Goal: Transaction & Acquisition: Obtain resource

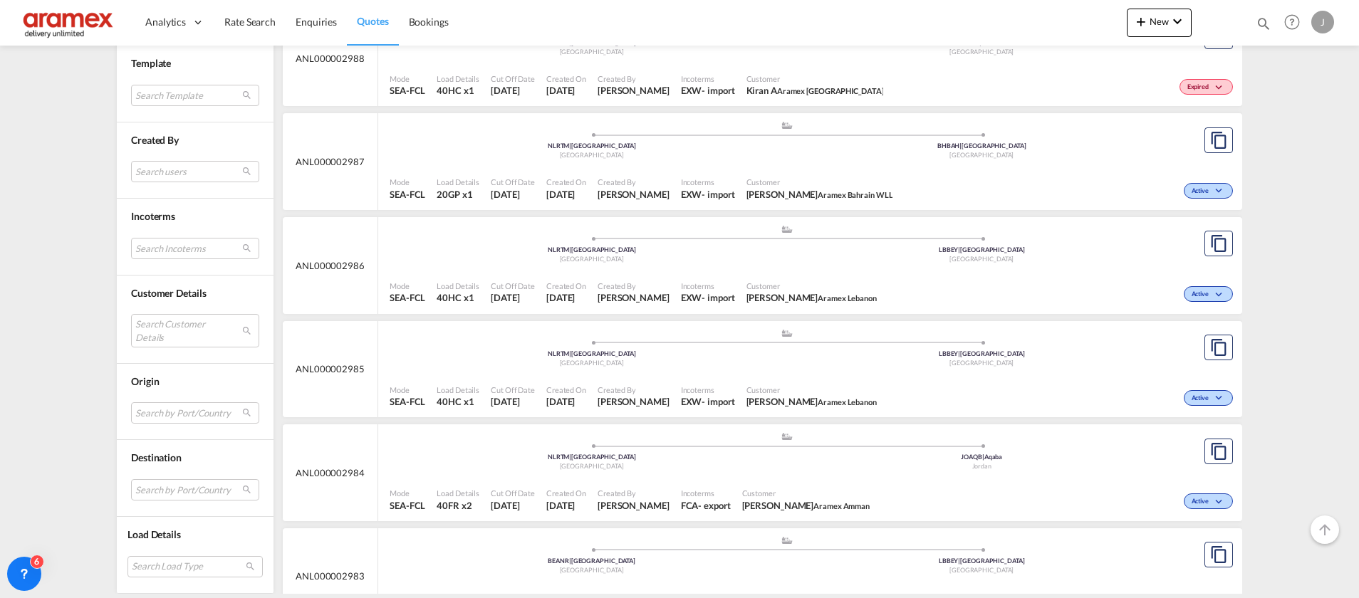
scroll to position [1817, 0]
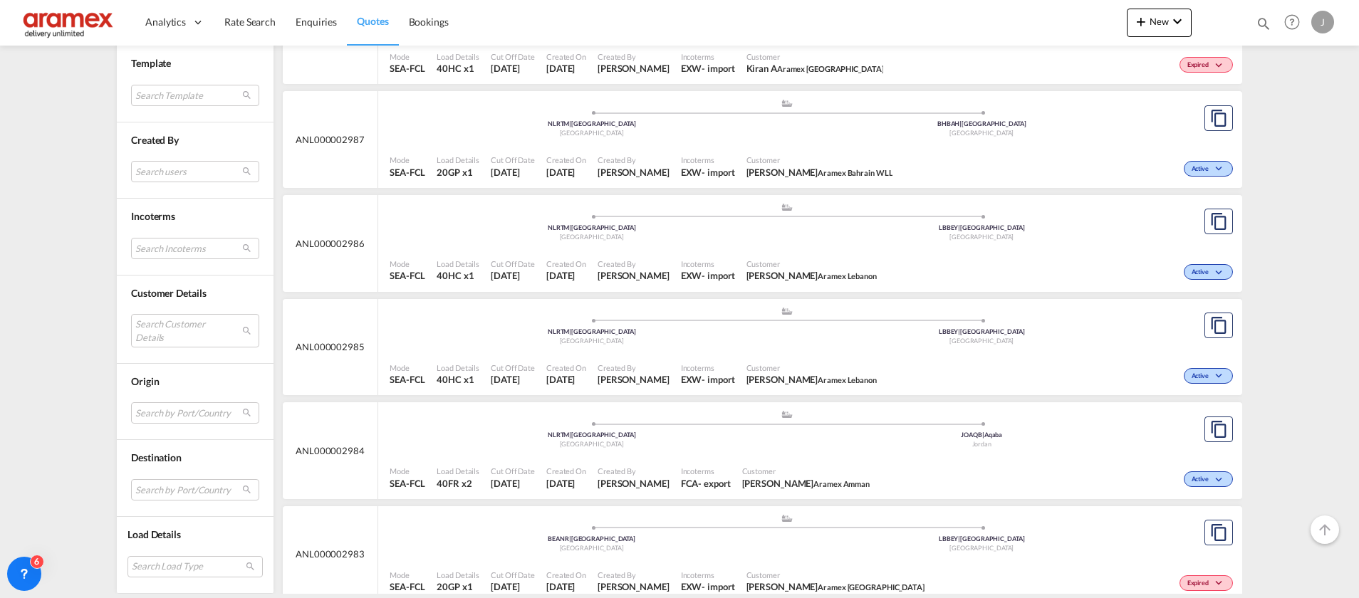
click at [727, 560] on div "Mode SEA-FCL Load Details 20GP x1 Cut Off Date [DATE] Created On [DATE] Created…" at bounding box center [810, 581] width 864 height 43
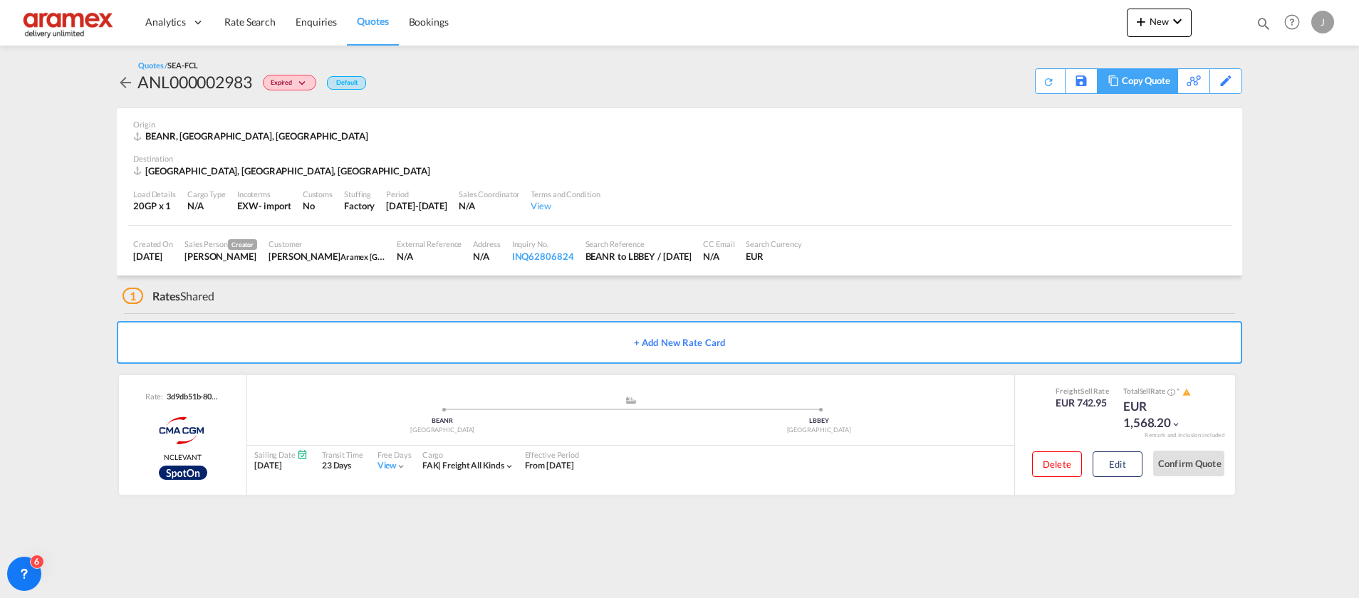
click at [1152, 84] on div "Copy Quote" at bounding box center [1146, 81] width 48 height 24
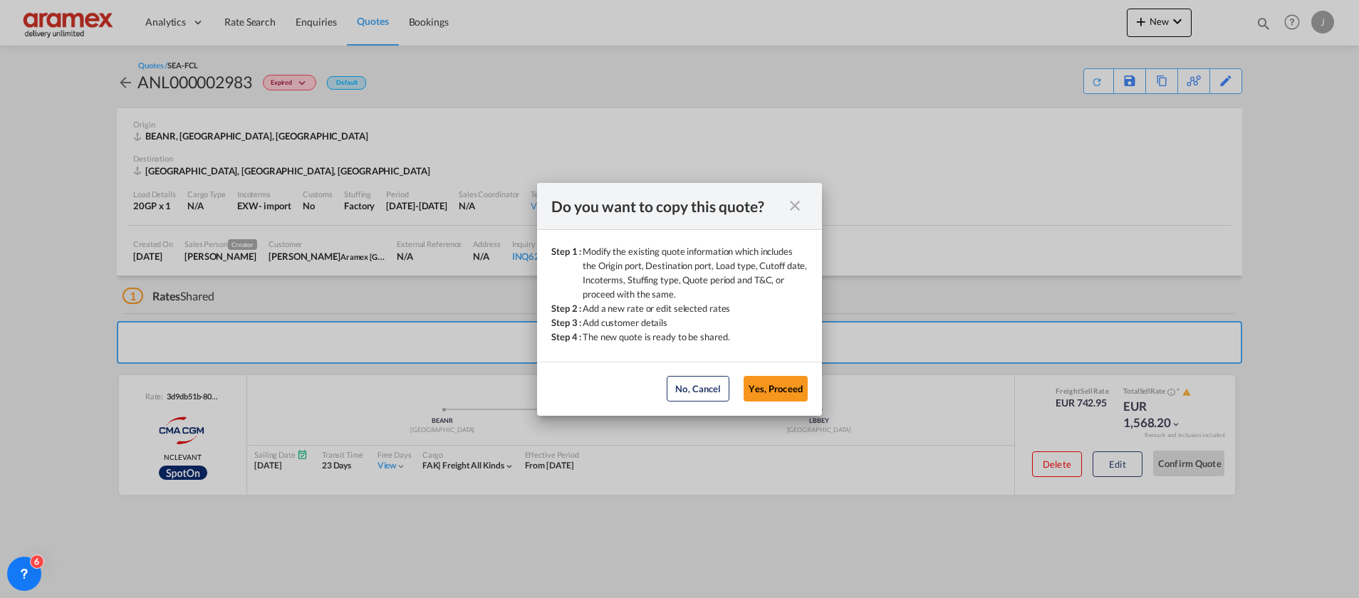
drag, startPoint x: 783, startPoint y: 380, endPoint x: 783, endPoint y: 371, distance: 9.3
click at [782, 380] on button "Yes, Proceed" at bounding box center [776, 389] width 64 height 26
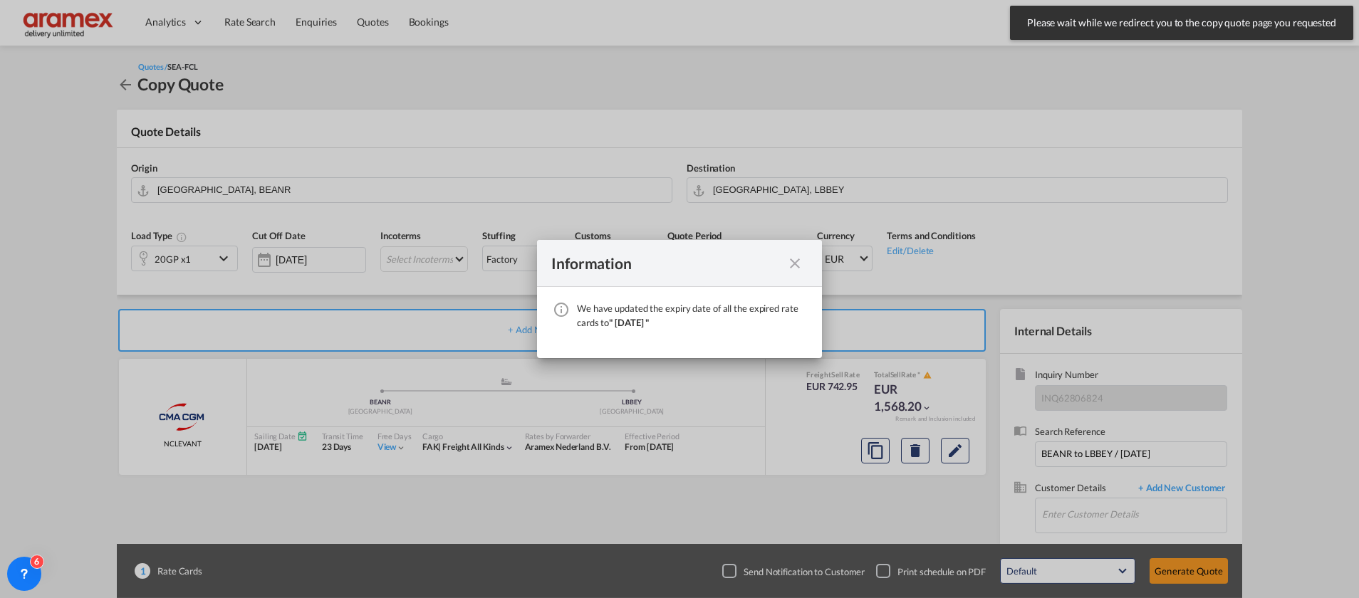
click at [794, 266] on md-icon "icon-close fg-AAA8AD cursor" at bounding box center [795, 263] width 17 height 17
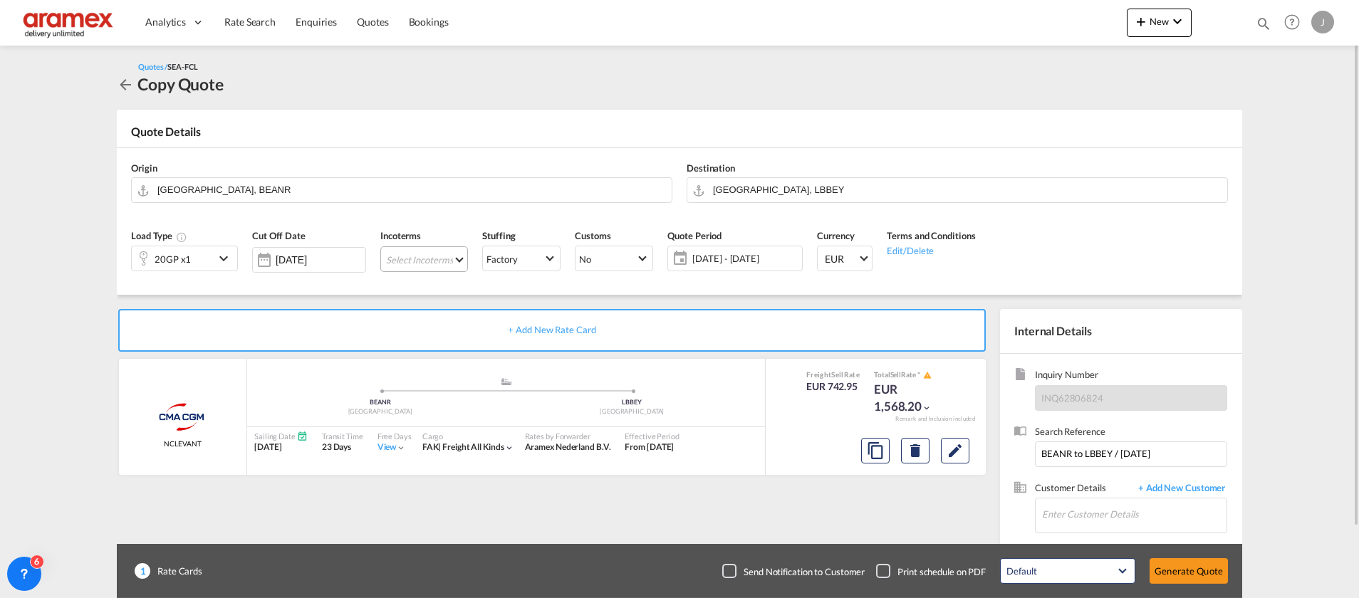
click at [398, 260] on md-select "Select Incoterms FOB - export Free on Board DPU - export Delivery at Place Unlo…" at bounding box center [424, 259] width 88 height 26
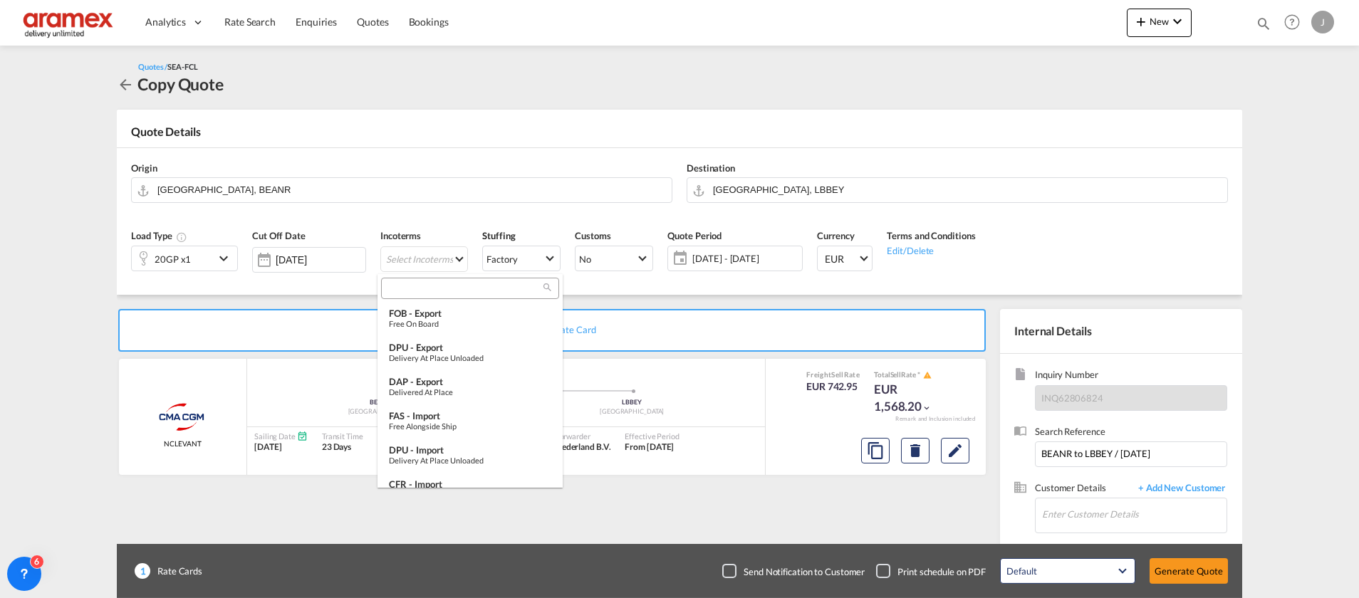
click at [406, 284] on input "search" at bounding box center [464, 288] width 158 height 13
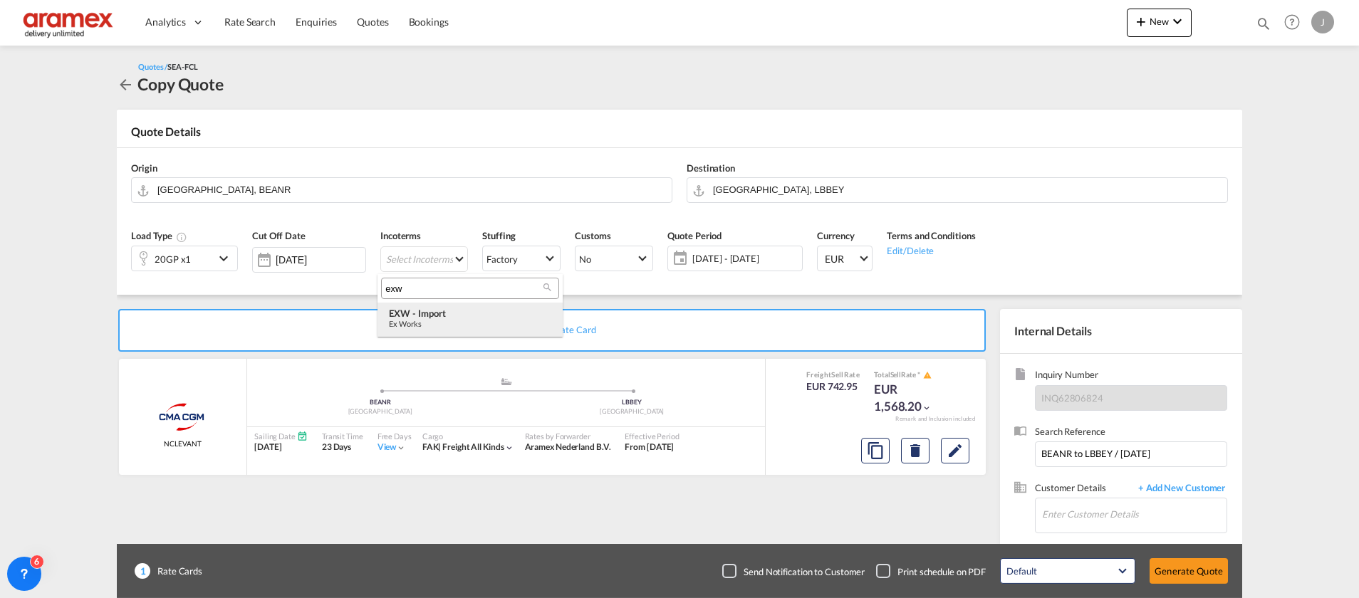
type input "exw"
click at [453, 313] on div "EXW - import" at bounding box center [470, 313] width 162 height 11
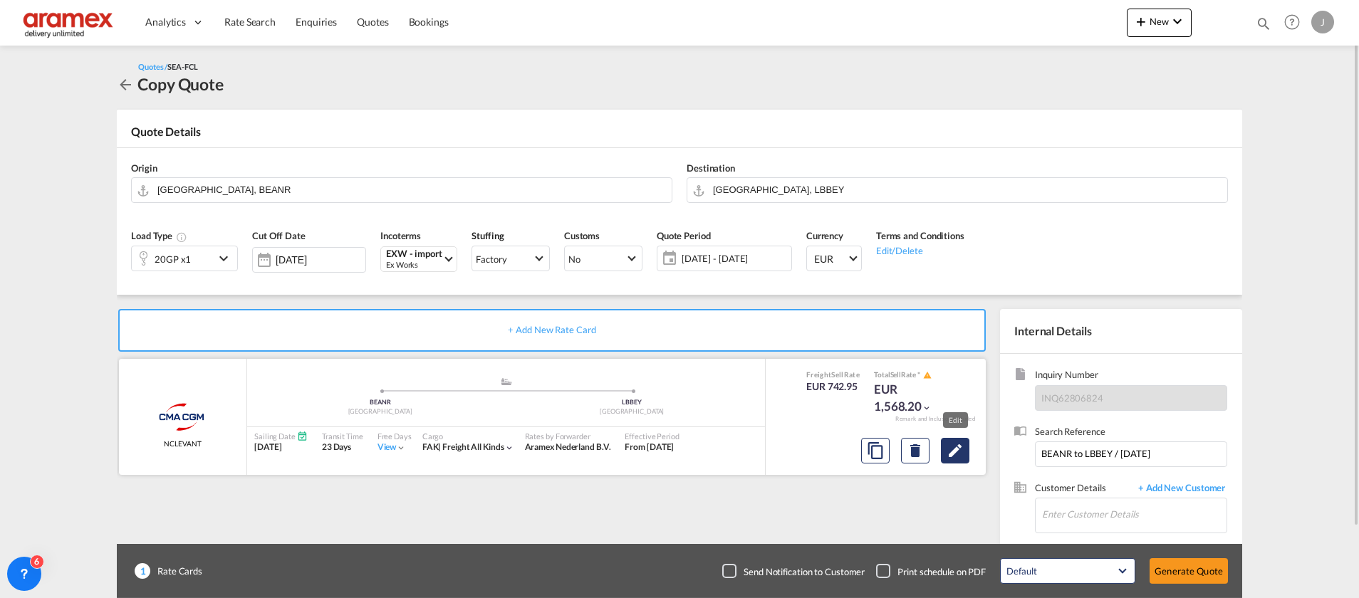
click at [955, 452] on md-icon "Edit" at bounding box center [955, 450] width 17 height 17
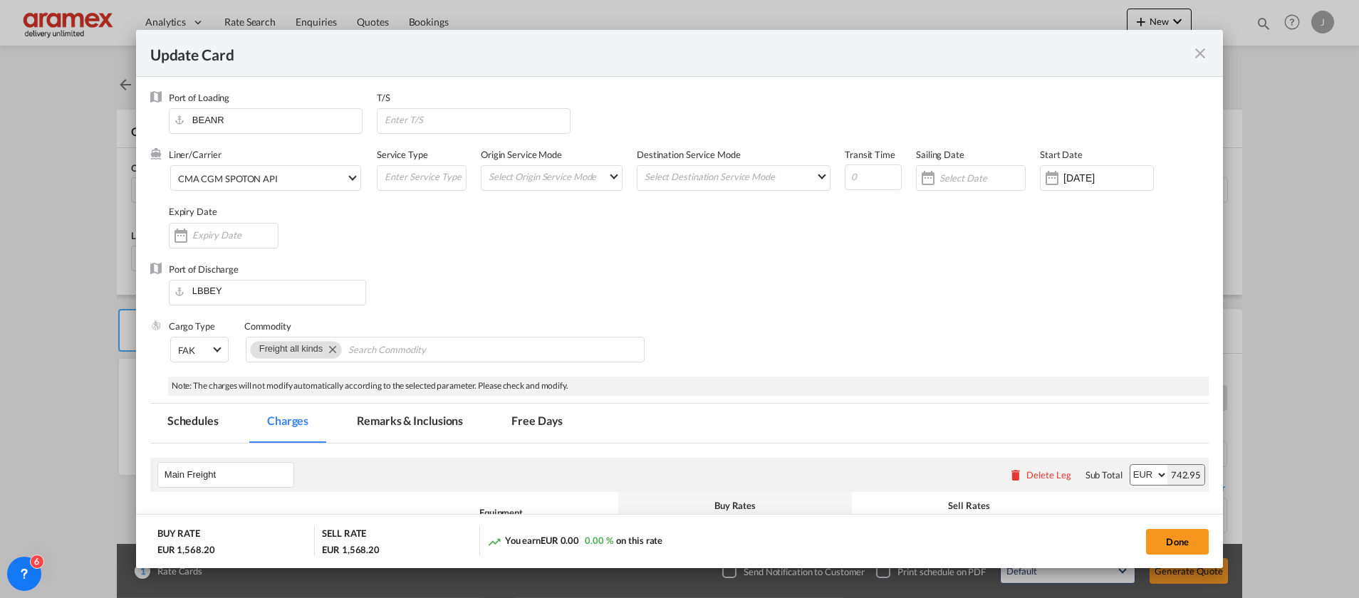
scroll to position [427, 0]
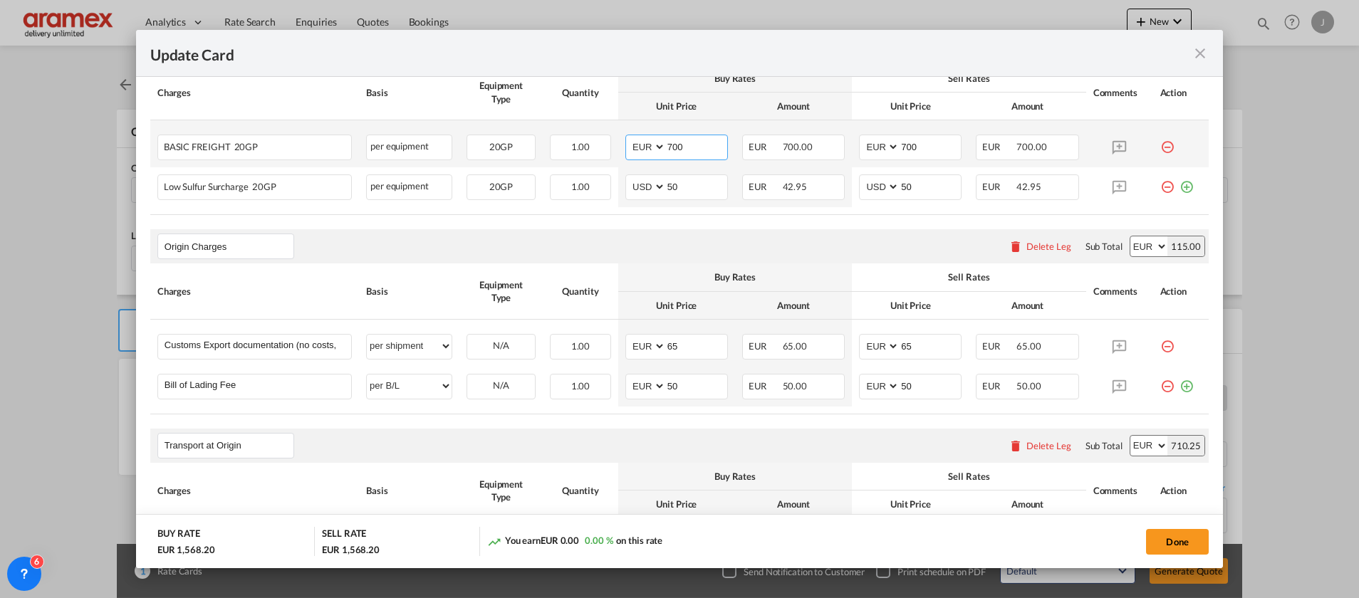
click at [673, 150] on input "700" at bounding box center [696, 145] width 61 height 21
paste input "575"
type input "575"
click at [900, 150] on input "700" at bounding box center [930, 145] width 61 height 21
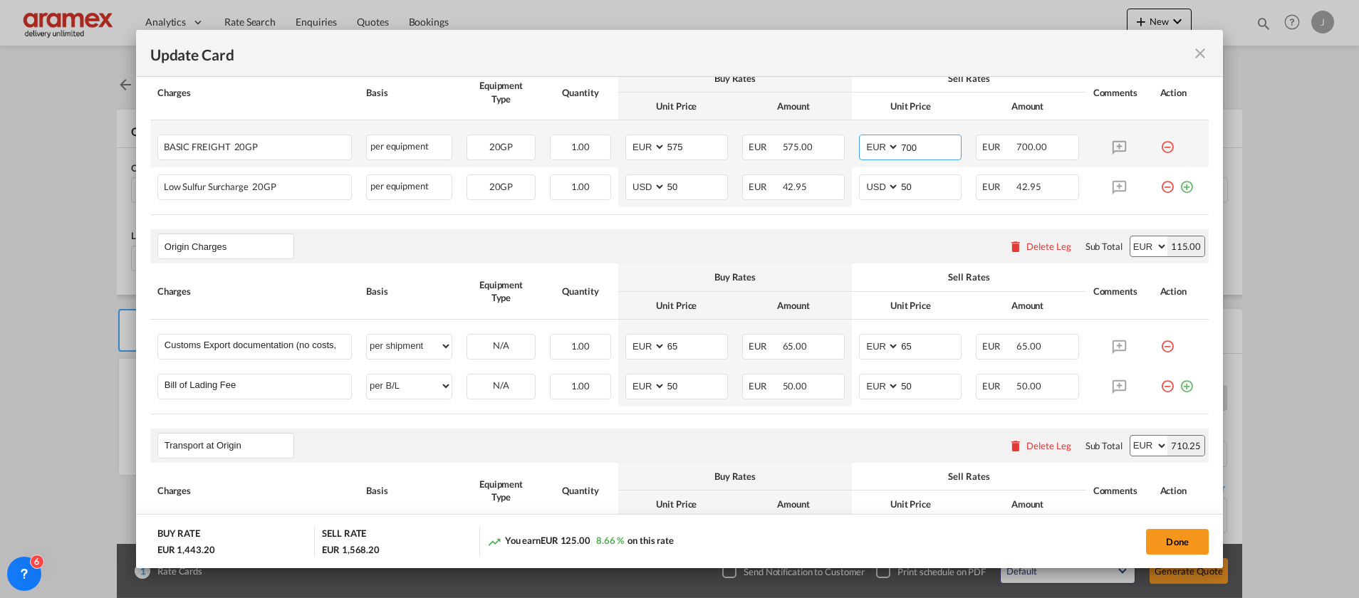
click at [900, 150] on input "700" at bounding box center [930, 145] width 61 height 21
paste input "575"
type input "575"
click at [1180, 184] on md-icon "icon-plus-circle-outline green-400-fg" at bounding box center [1187, 182] width 14 height 14
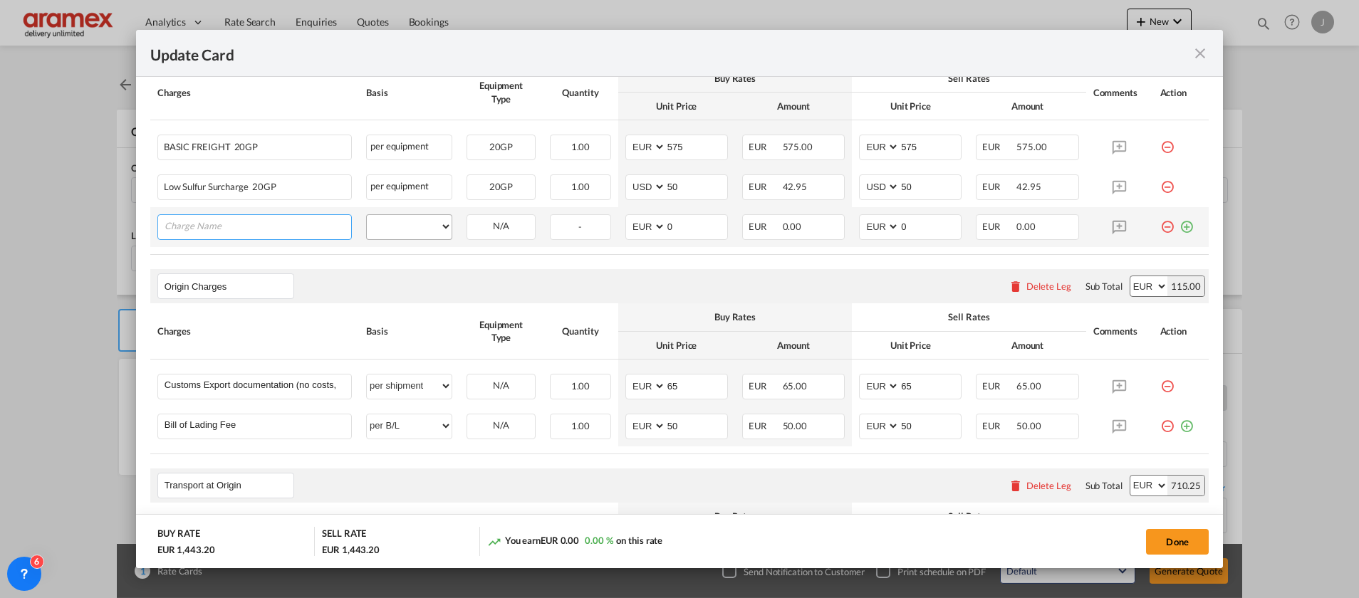
paste input "Energy Transition Surcharge"
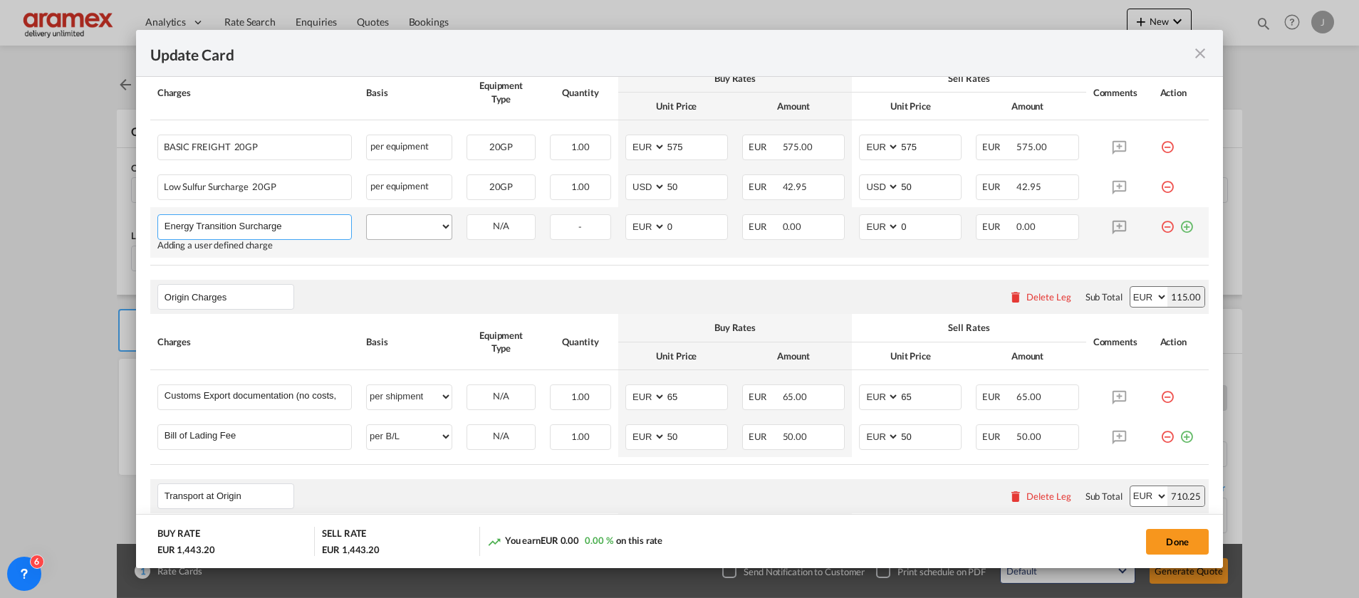
type input "Energy Transition Surcharge"
click at [410, 229] on select "per equipment per container per B/L per shipping bill per shipment % on freight…" at bounding box center [409, 226] width 85 height 23
select select "per equipment"
click at [367, 215] on select "per equipment per container per B/L per shipping bill per shipment % on freight…" at bounding box center [409, 226] width 85 height 23
click at [504, 221] on select "20GP" at bounding box center [501, 226] width 68 height 19
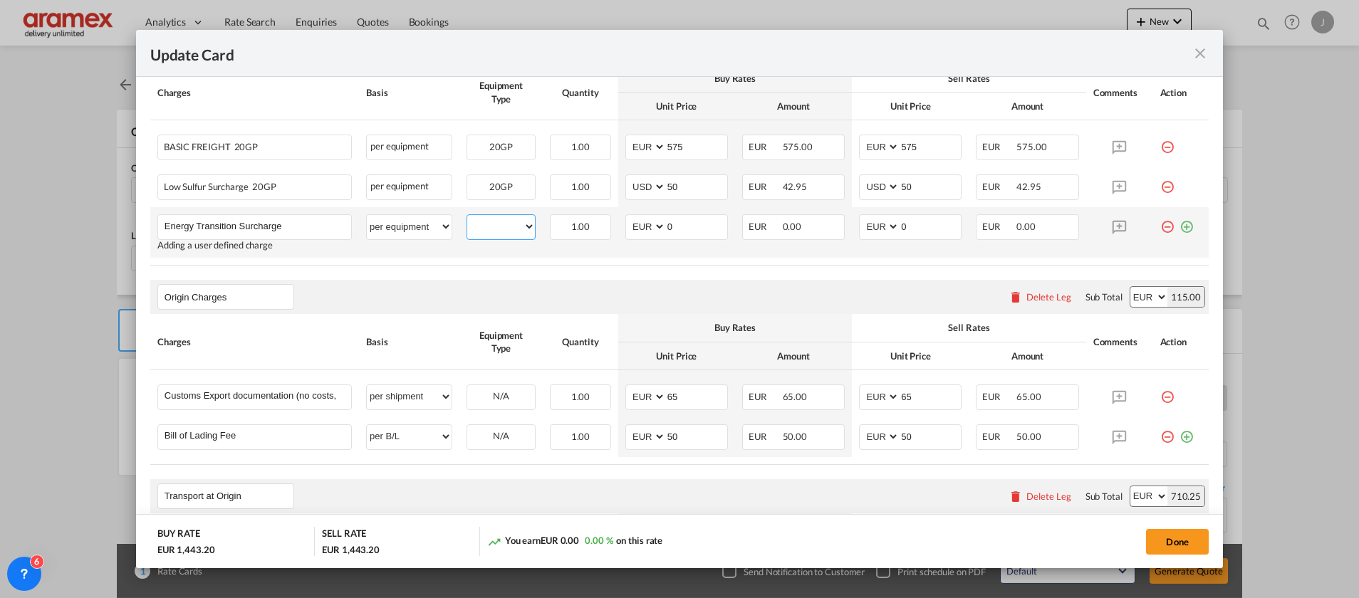
select select "20GP"
click at [467, 217] on select "20GP" at bounding box center [501, 226] width 68 height 19
click at [666, 233] on input "0" at bounding box center [696, 225] width 61 height 21
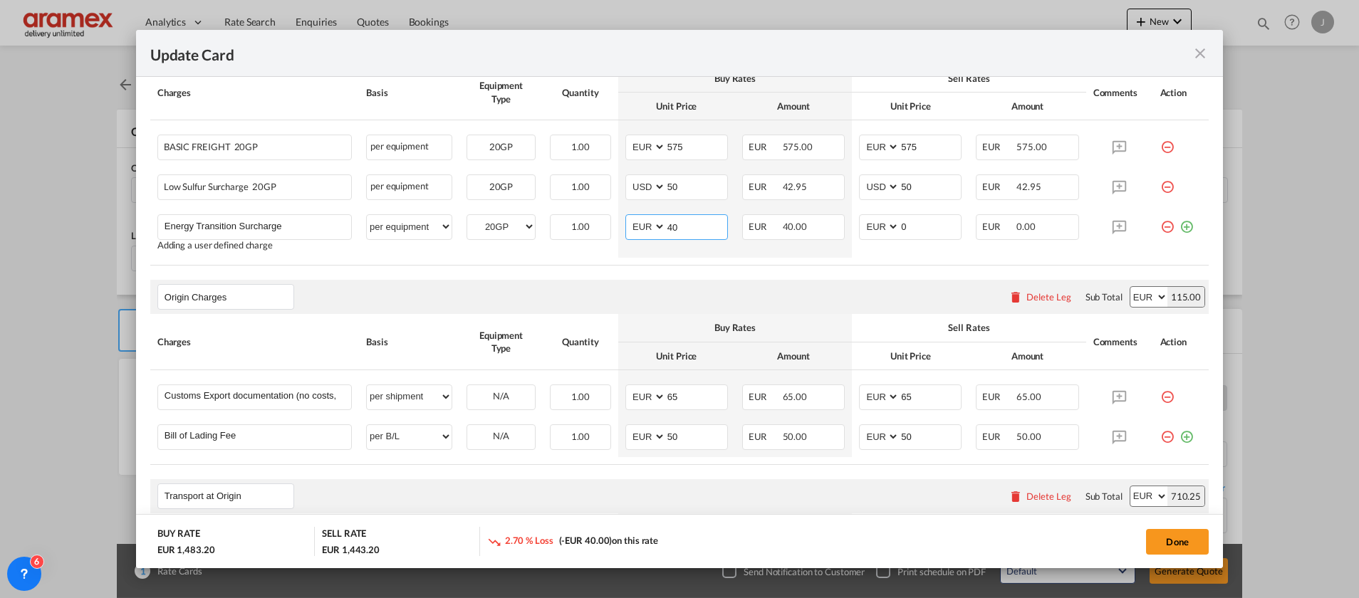
type input "40"
drag, startPoint x: 541, startPoint y: 283, endPoint x: 633, endPoint y: 288, distance: 92.7
click at [553, 286] on div "Origin Charges Please enter leg name Leg Name Already Exists Delete Leg Sub Tot…" at bounding box center [679, 297] width 1059 height 34
drag, startPoint x: 911, startPoint y: 227, endPoint x: 856, endPoint y: 232, distance: 55.0
click at [859, 232] on md-input-container "AED AFN ALL AMD ANG AOA ARS AUD AWG AZN BAM BBD BDT BGN BHD BIF BMD BND [PERSON…" at bounding box center [910, 227] width 103 height 26
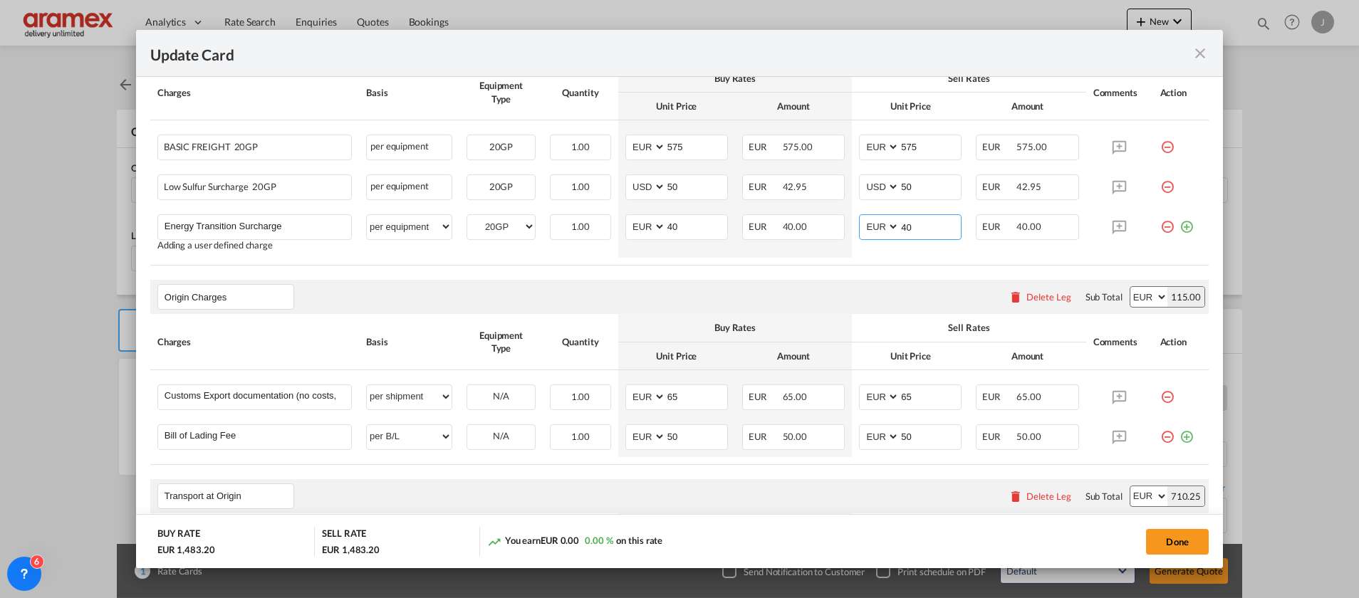
type input "40"
click at [1180, 228] on md-icon "icon-plus-circle-outline green-400-fg" at bounding box center [1187, 221] width 14 height 14
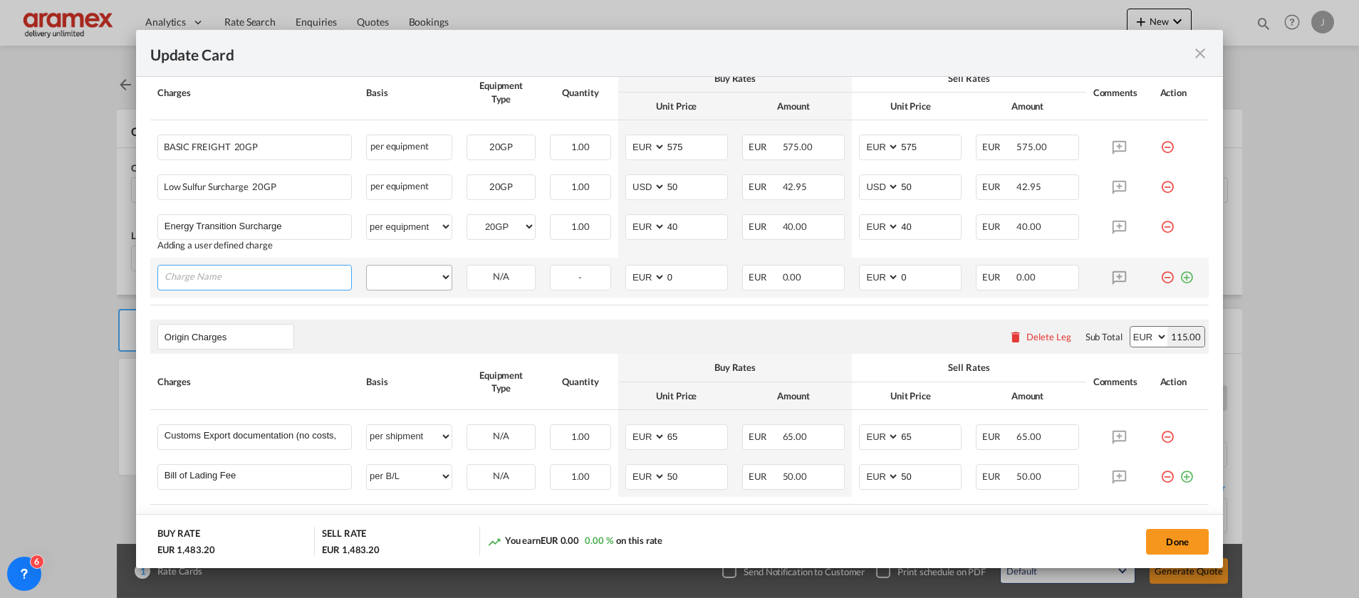
paste input "Ocean Carrier-Intl Ship & port Facility Security"
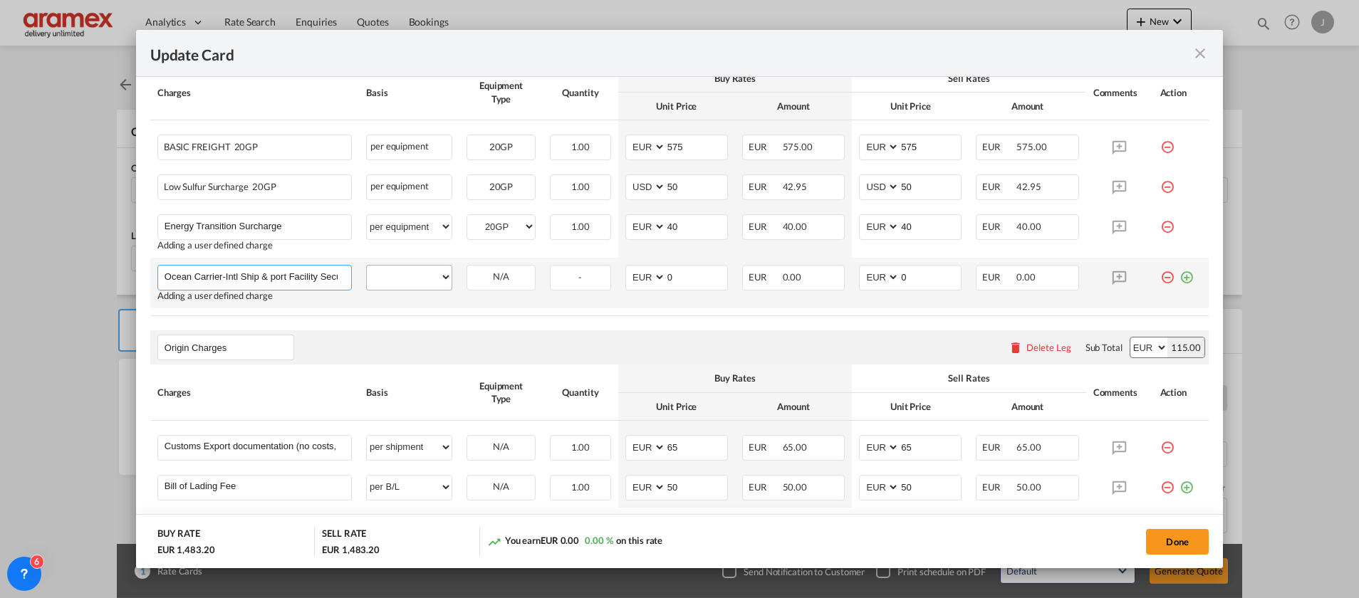
scroll to position [0, 16]
type input "Ocean Carrier-Intl Ship & port Facility Security"
drag, startPoint x: 396, startPoint y: 276, endPoint x: 415, endPoint y: 293, distance: 25.2
click at [395, 276] on select "per equipment per container per B/L per shipping bill per shipment % on freight…" at bounding box center [409, 277] width 85 height 23
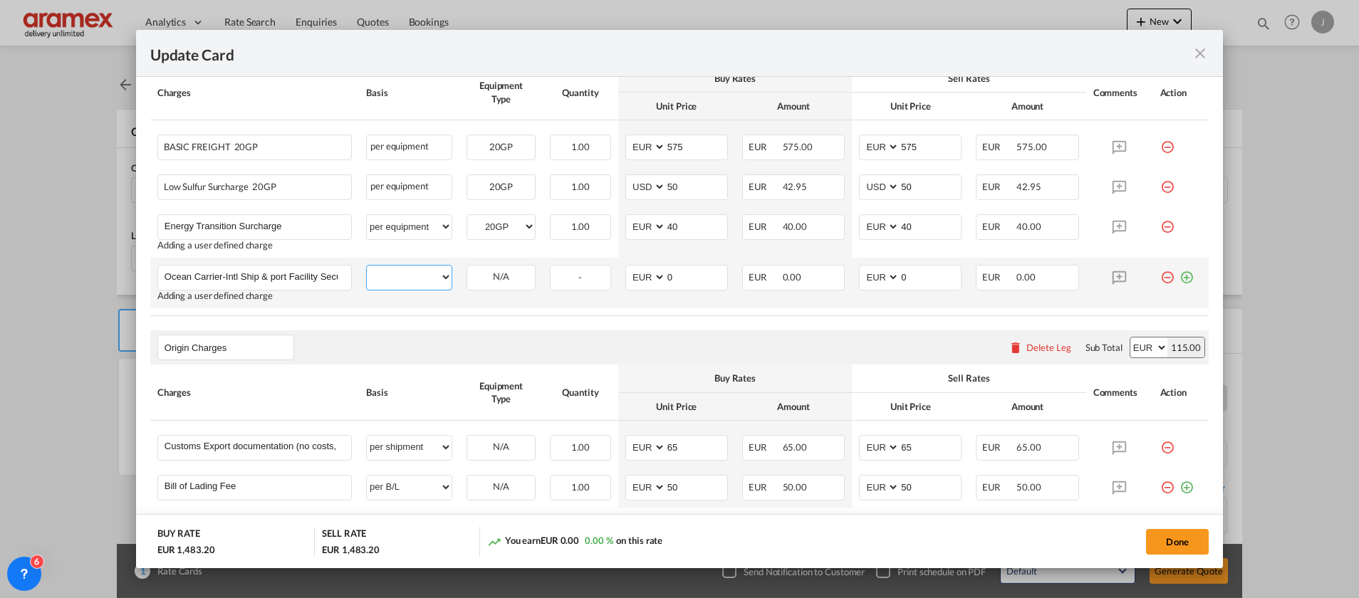
select select "per equipment"
click at [367, 266] on select "per equipment per container per B/L per shipping bill per shipment % on freight…" at bounding box center [409, 277] width 85 height 23
click at [492, 274] on select "20GP" at bounding box center [501, 277] width 68 height 19
select select "20GP"
click at [467, 268] on select "20GP" at bounding box center [501, 277] width 68 height 19
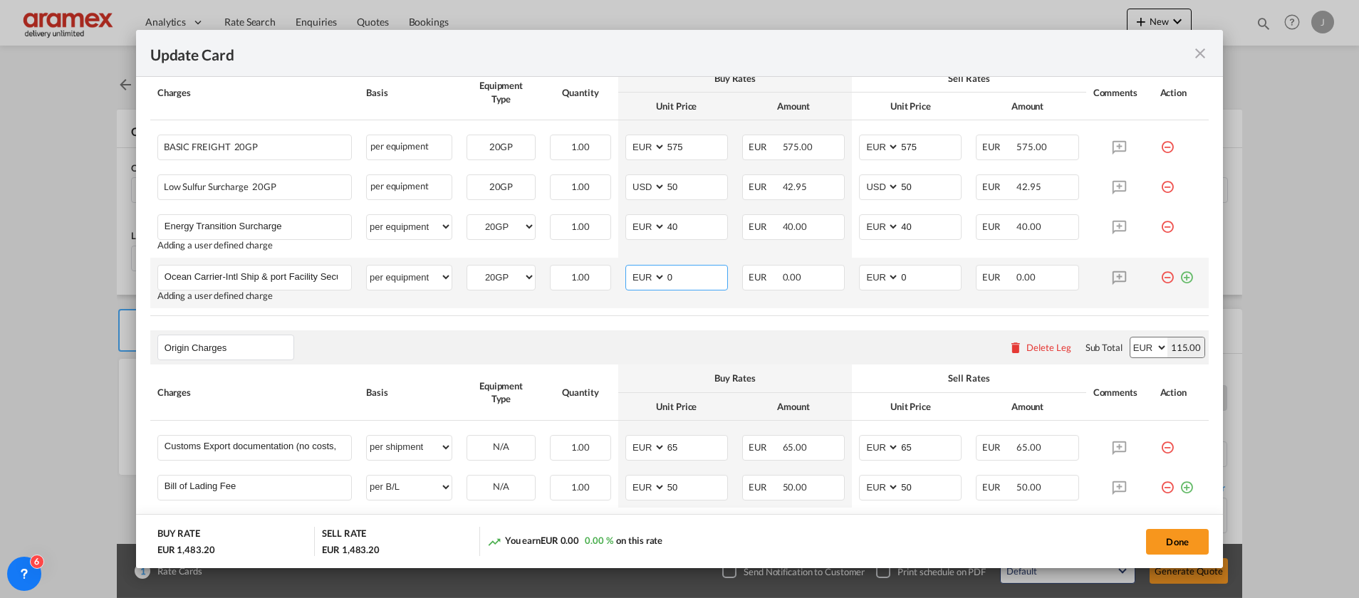
click at [650, 282] on md-input-container "AED AFN ALL AMD ANG AOA ARS AUD AWG AZN BAM BBD BDT BGN BHD BIF BMD BND [PERSON…" at bounding box center [676, 278] width 103 height 26
type input "12"
click at [890, 279] on select "AED AFN ALL AMD ANG AOA ARS AUD AWG AZN BAM BBD BDT BGN BHD BIF BMD BND [PERSON…" at bounding box center [880, 277] width 37 height 19
drag, startPoint x: 910, startPoint y: 276, endPoint x: 872, endPoint y: 276, distance: 38.5
click at [872, 276] on md-input-container "AED AFN ALL AMD ANG AOA ARS AUD AWG AZN BAM BBD BDT BGN BHD BIF BMD BND [PERSON…" at bounding box center [910, 278] width 103 height 26
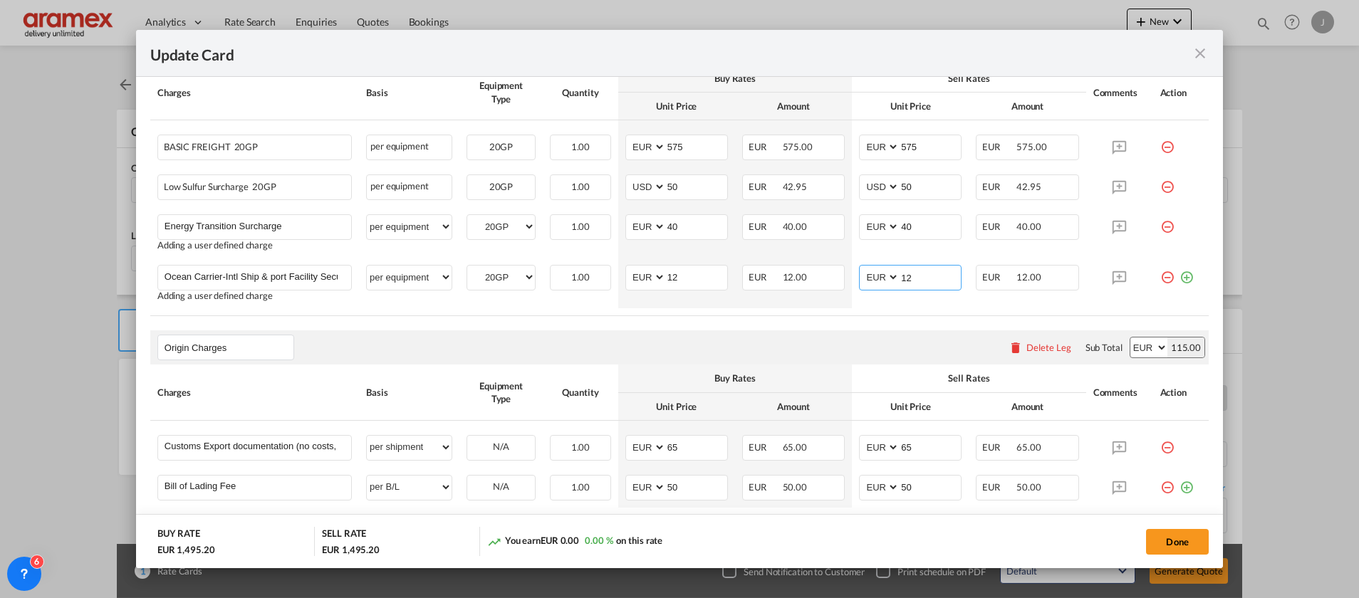
type input "12"
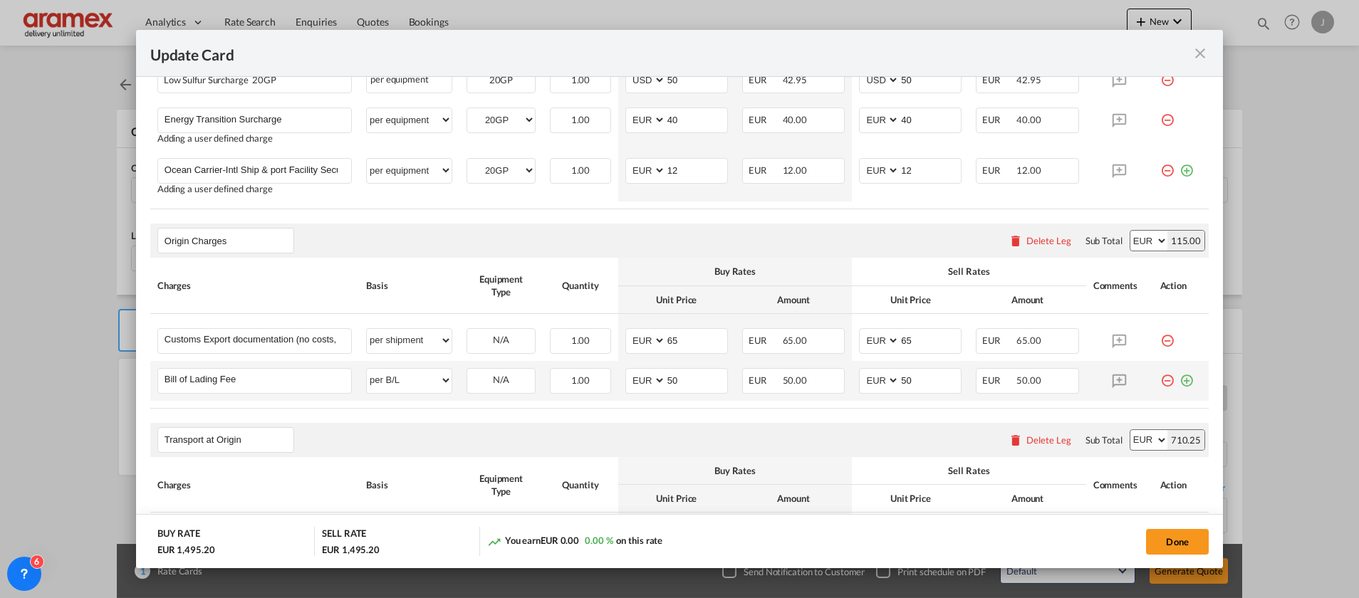
click at [1180, 377] on md-icon "icon-plus-circle-outline green-400-fg" at bounding box center [1187, 375] width 14 height 14
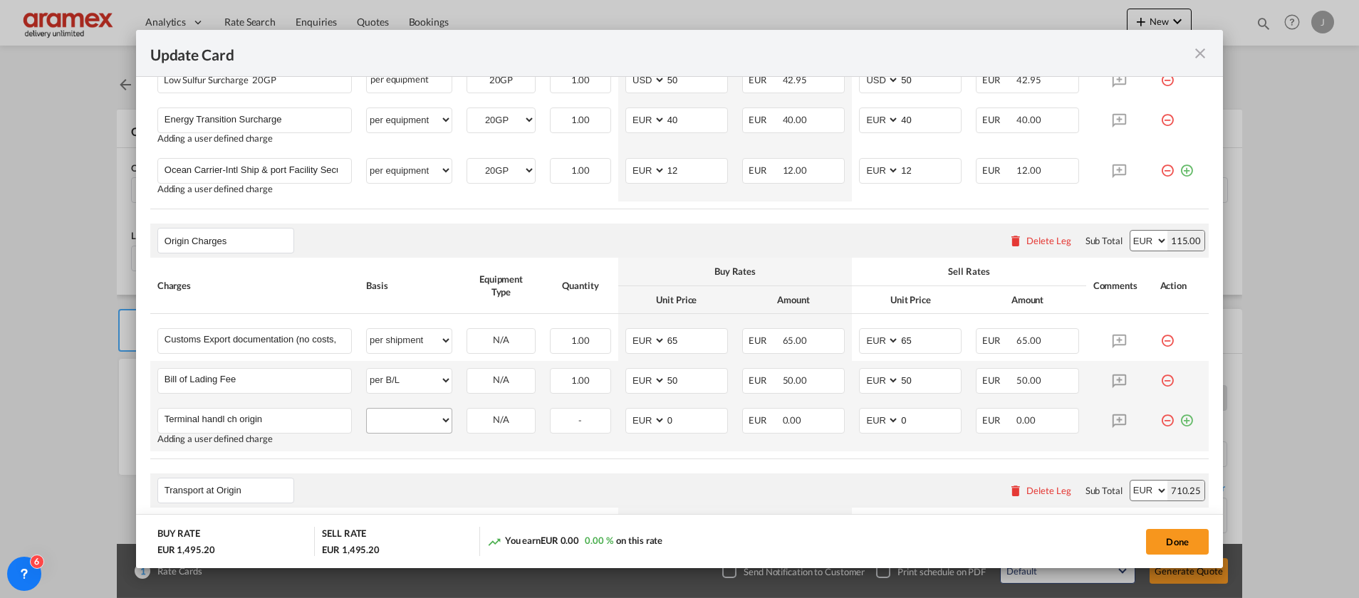
type input "Terminal handl ch origin"
click at [409, 423] on select "per equipment per container per B/L per shipping bill per shipment per pallet p…" at bounding box center [409, 420] width 85 height 23
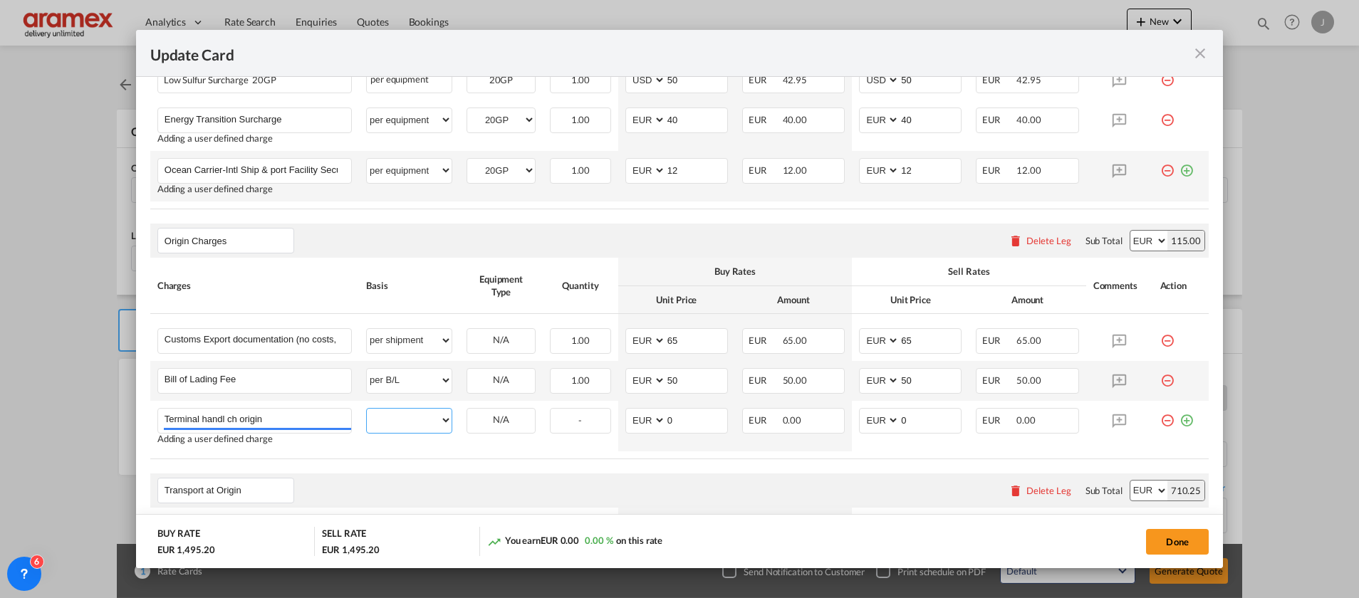
select select "per equipment"
click at [367, 409] on select "per equipment per container per B/L per shipping bill per shipment per pallet p…" at bounding box center [409, 420] width 85 height 23
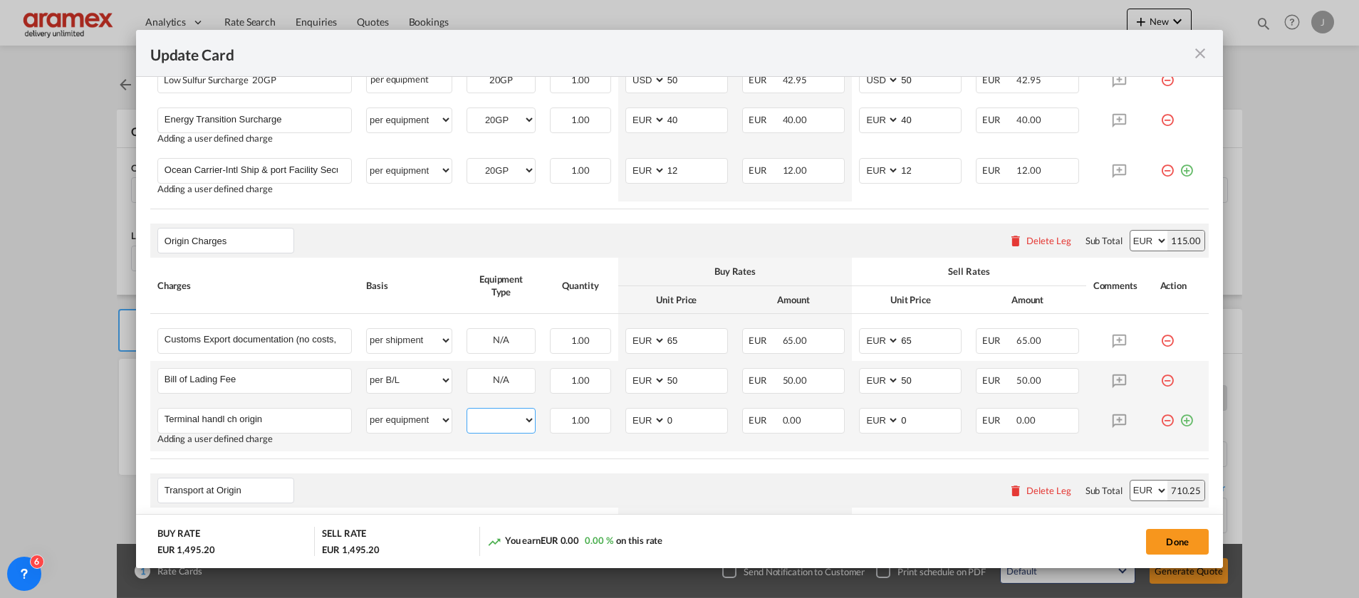
drag, startPoint x: 492, startPoint y: 422, endPoint x: 523, endPoint y: 432, distance: 32.4
click at [501, 421] on select "20GP" at bounding box center [501, 420] width 68 height 19
select select "20GP"
click at [467, 411] on select "20GP" at bounding box center [501, 420] width 68 height 19
click at [649, 421] on md-input-container "AED AFN ALL AMD ANG AOA ARS AUD AWG AZN BAM BBD BDT BGN BHD BIF BMD BND [PERSON…" at bounding box center [676, 421] width 103 height 26
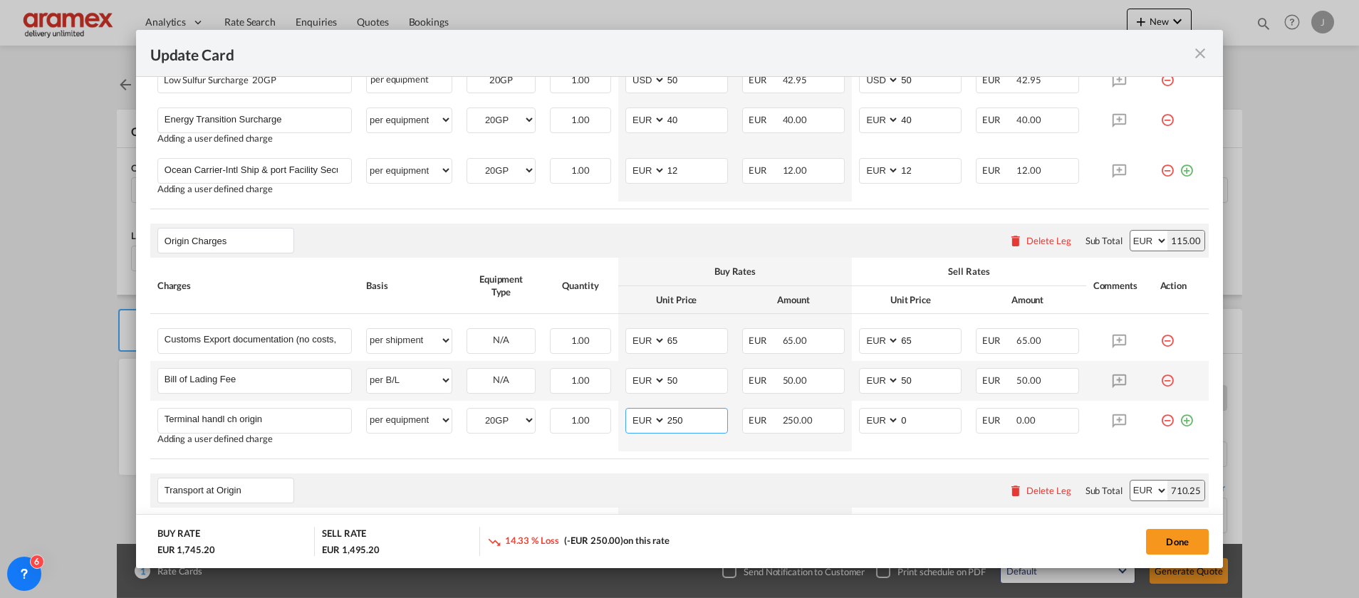
type input "250"
click at [599, 455] on rate-modification "Main Freight Please enter leg name Leg Name Already Exists Delete Leg Sub Total…" at bounding box center [679, 350] width 1059 height 880
click at [677, 416] on input "250" at bounding box center [696, 419] width 61 height 21
click at [909, 419] on input "0" at bounding box center [930, 419] width 61 height 21
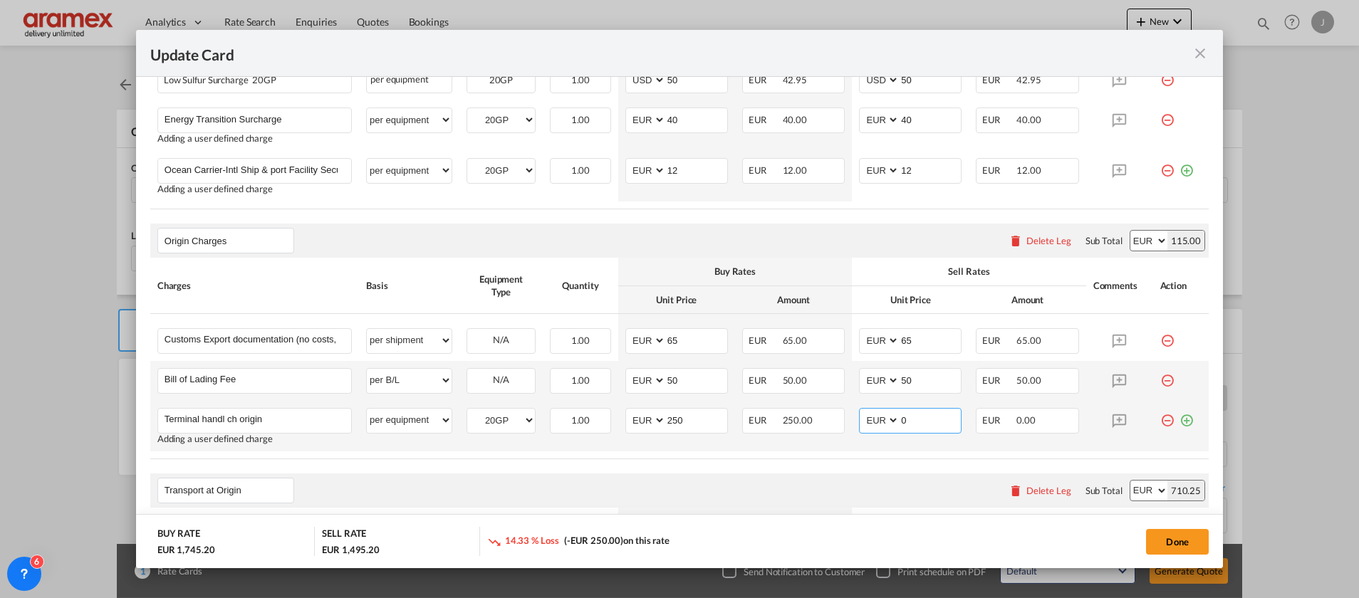
click at [909, 419] on input "0" at bounding box center [930, 419] width 61 height 21
paste input "25"
type input "250"
click at [825, 452] on table "Charges Basis Equipment Type Quantity Buy Rates Sell Rates Comments Action Unit…" at bounding box center [679, 358] width 1059 height 201
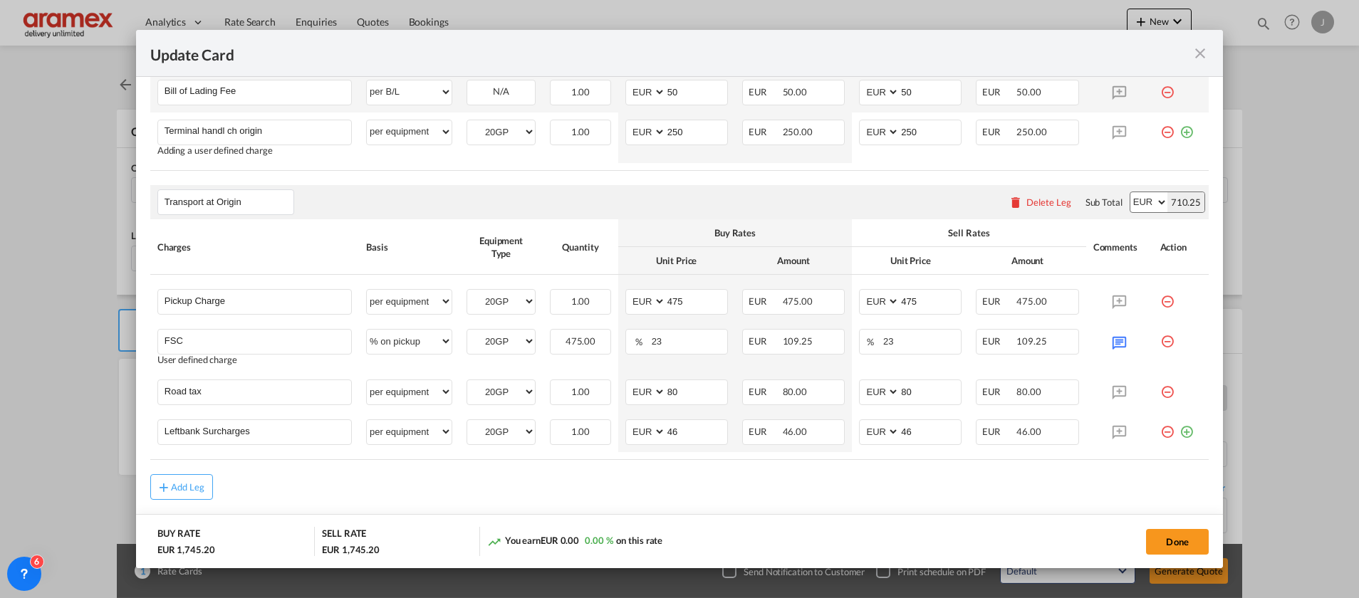
scroll to position [855, 0]
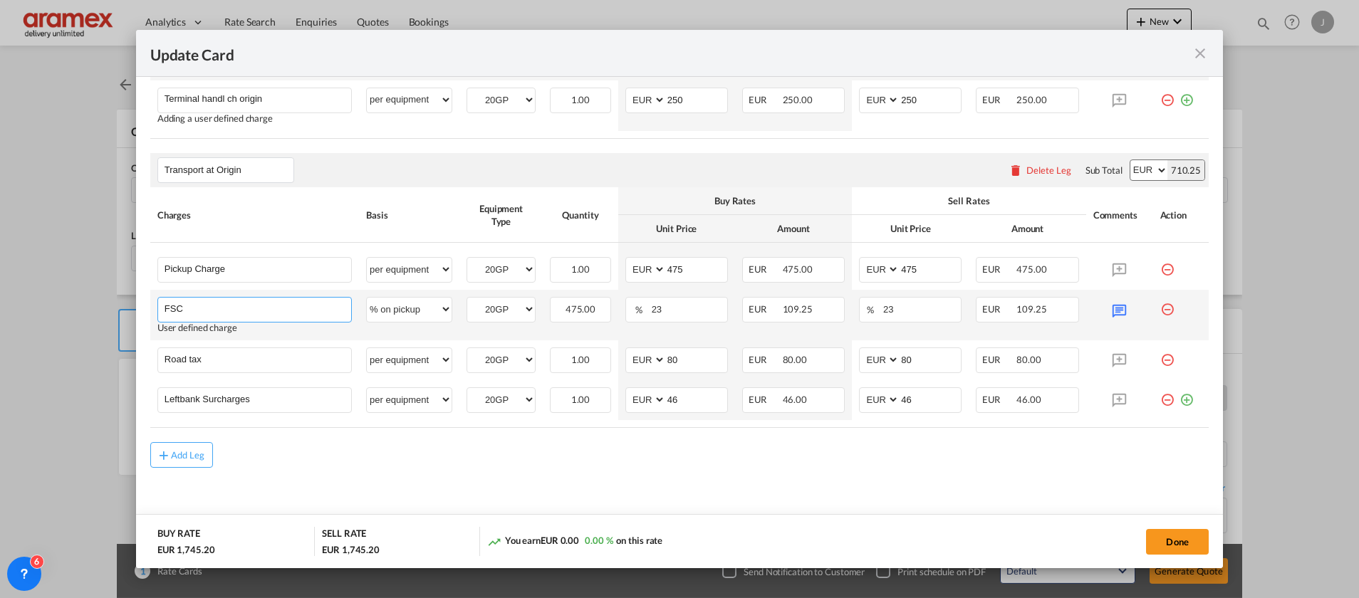
click at [223, 311] on input "FSC" at bounding box center [258, 308] width 187 height 21
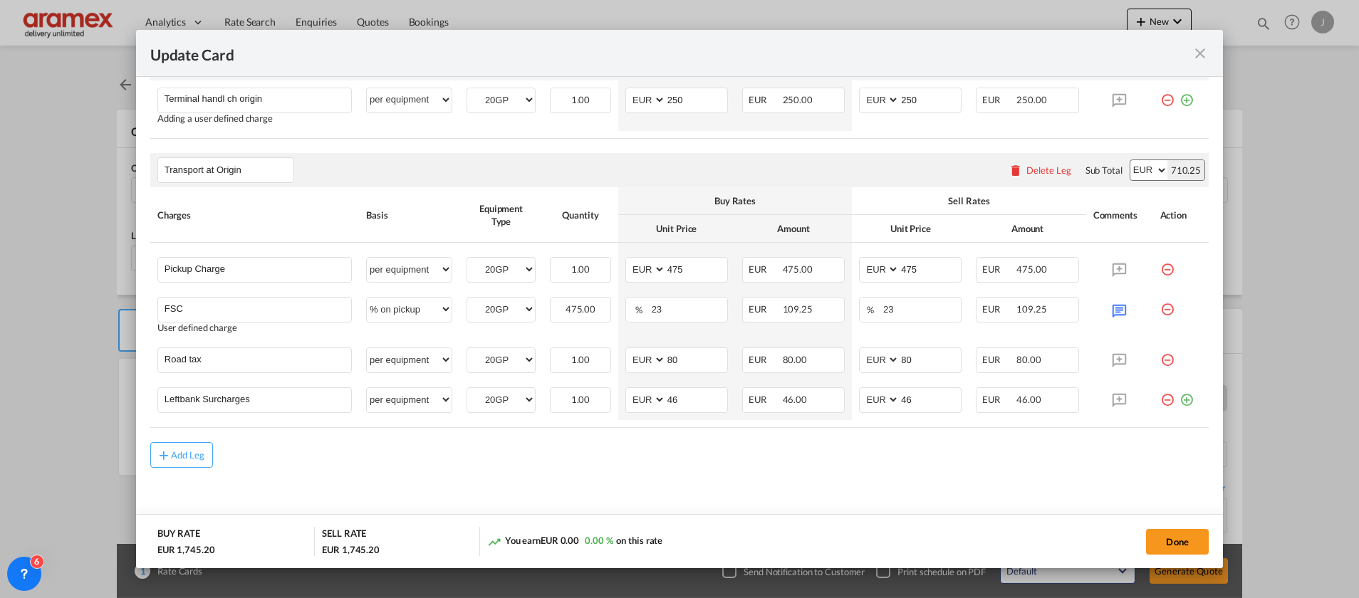
click at [584, 473] on md-content "Main Freight Please enter leg name Leg Name Already Exists Delete Leg Sub Total…" at bounding box center [679, 66] width 1059 height 954
click at [1170, 536] on button "Done" at bounding box center [1177, 542] width 63 height 26
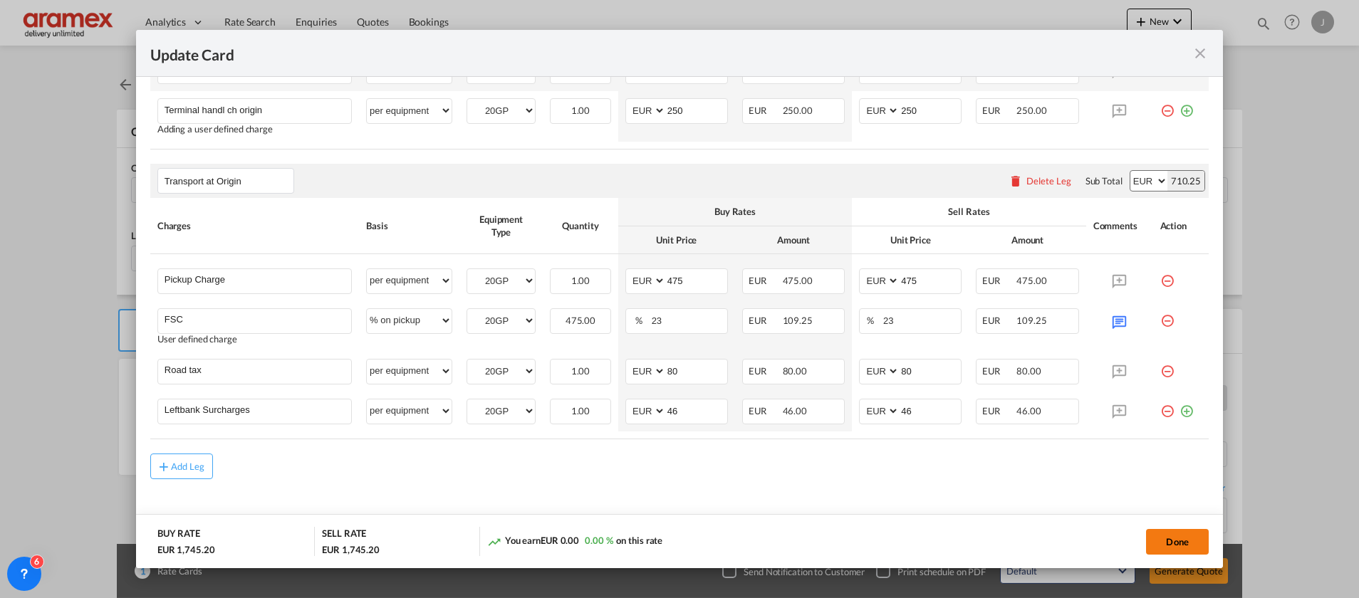
scroll to position [0, 0]
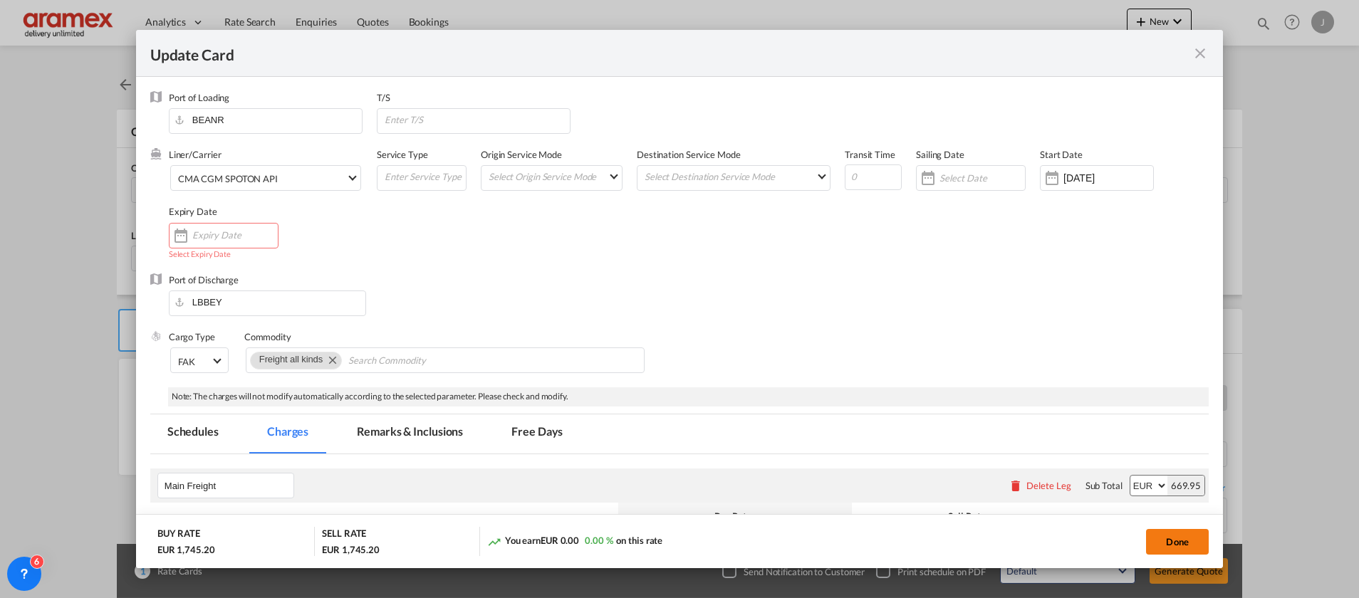
click at [1188, 545] on button "Done" at bounding box center [1177, 542] width 63 height 26
click at [1074, 186] on div "[DATE]" at bounding box center [1097, 178] width 114 height 26
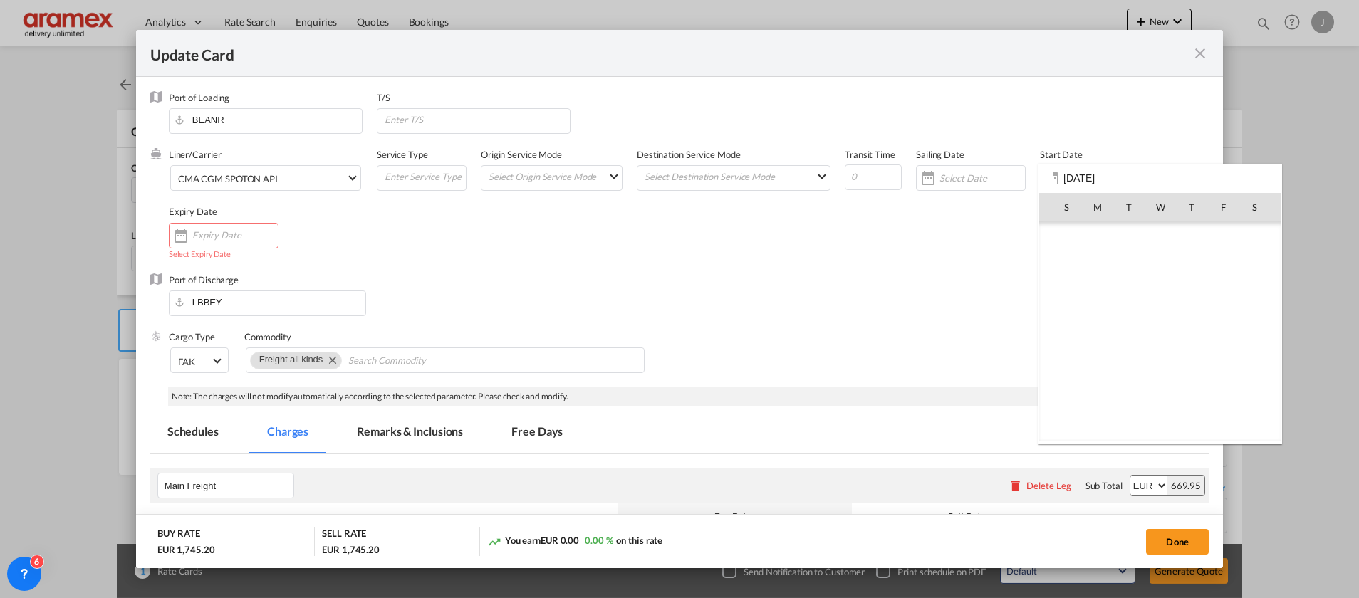
scroll to position [329816, 0]
drag, startPoint x: 1163, startPoint y: 303, endPoint x: 876, endPoint y: 263, distance: 290.6
click at [1162, 303] on span "13" at bounding box center [1161, 301] width 30 height 30
type input "[DATE]"
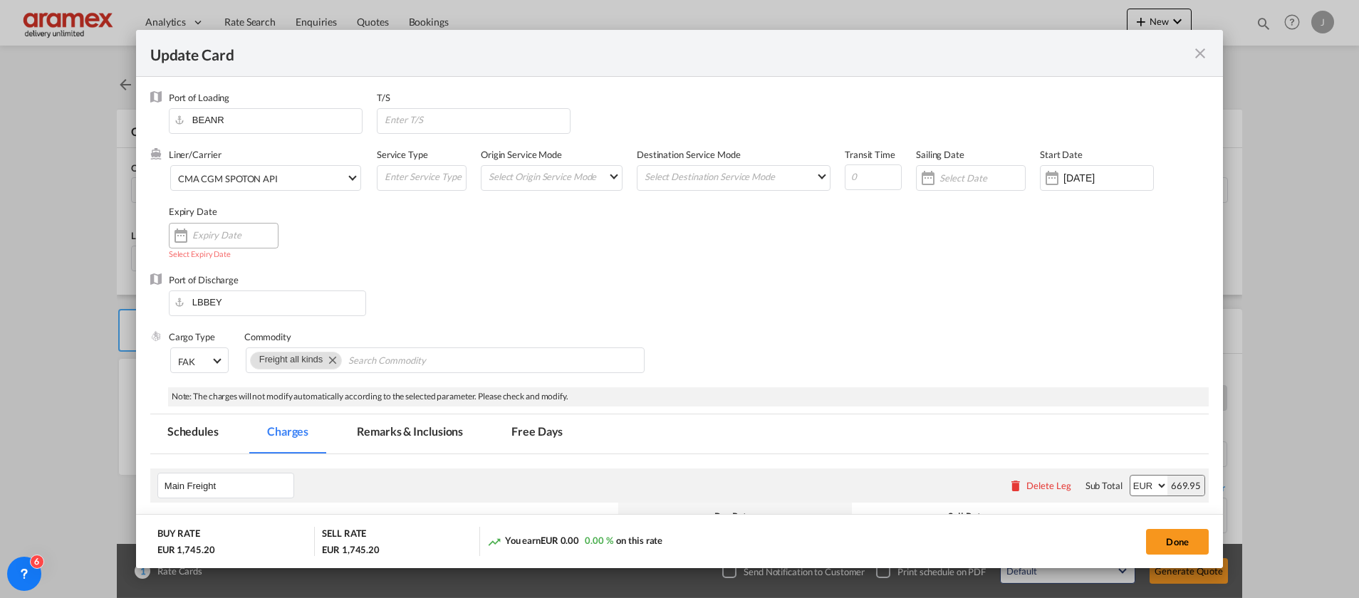
click at [224, 230] on input "Update Card Port ..." at bounding box center [234, 234] width 85 height 11
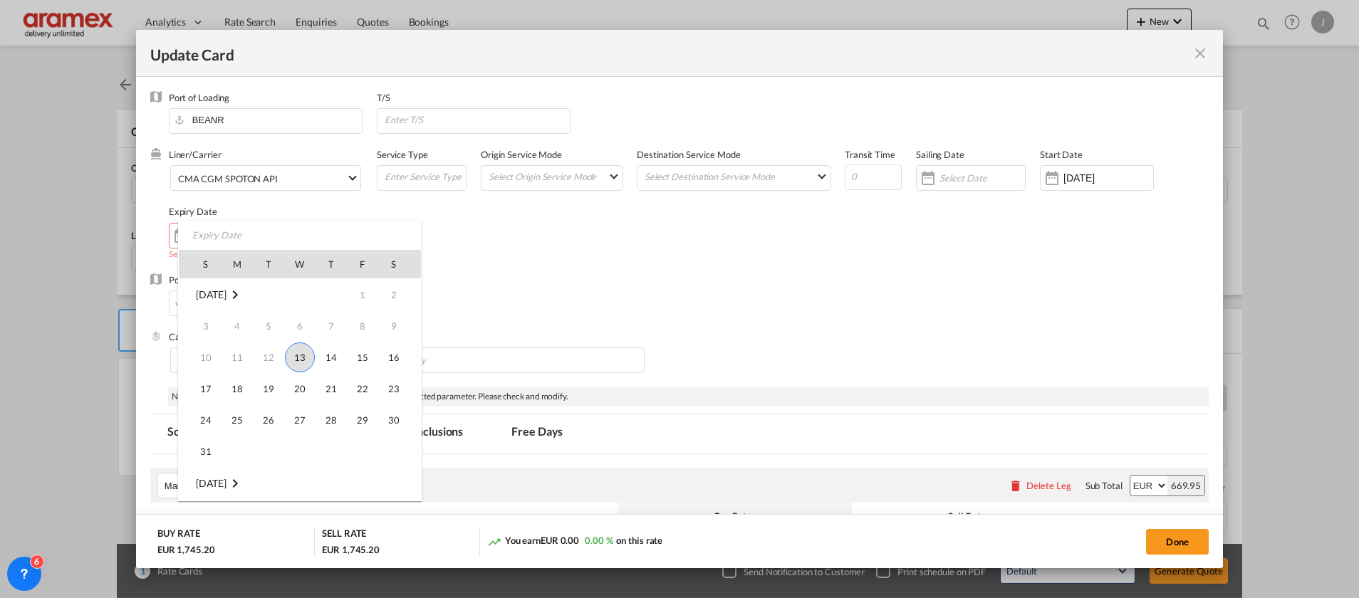
click at [311, 358] on span "13" at bounding box center [300, 358] width 30 height 30
type input "[DATE]"
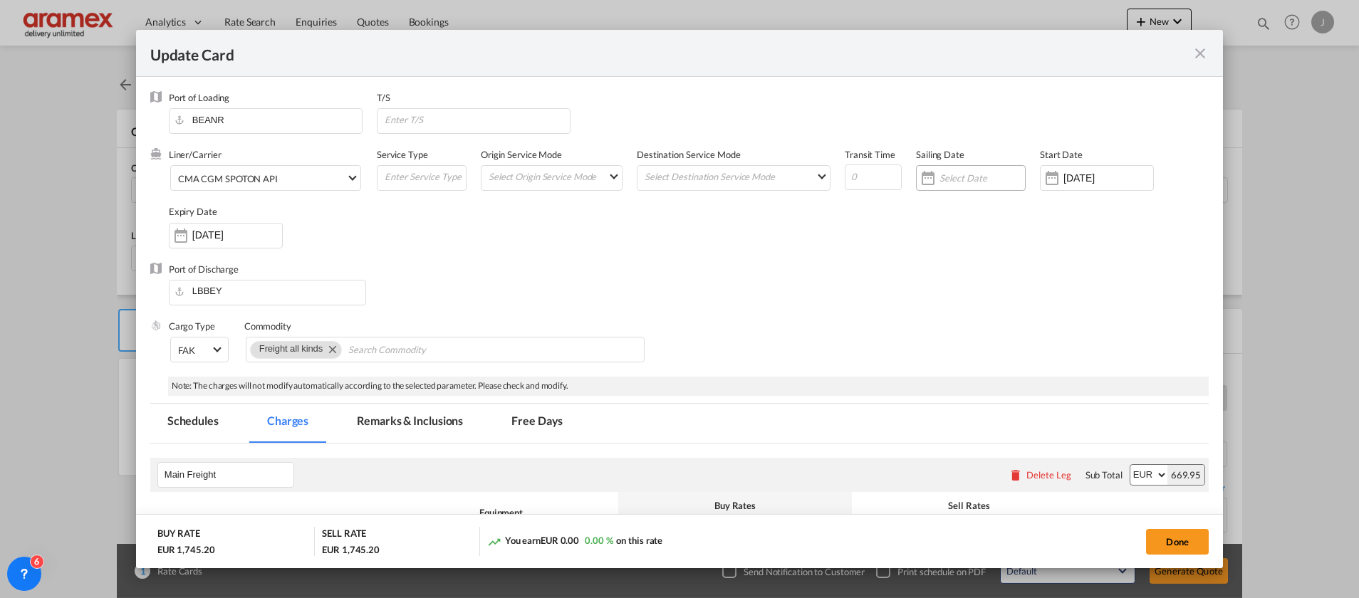
click at [950, 172] on div "Update Card Port ..." at bounding box center [982, 178] width 85 height 13
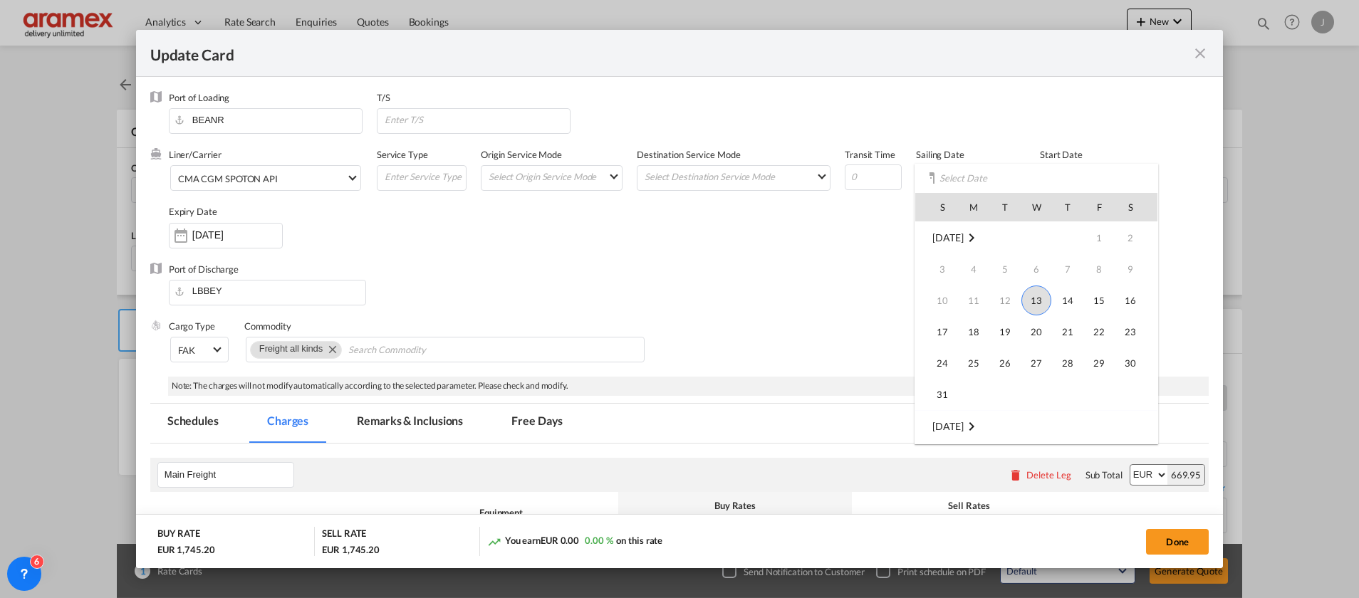
click at [1135, 360] on span "30" at bounding box center [1130, 363] width 28 height 28
type input "[DATE]"
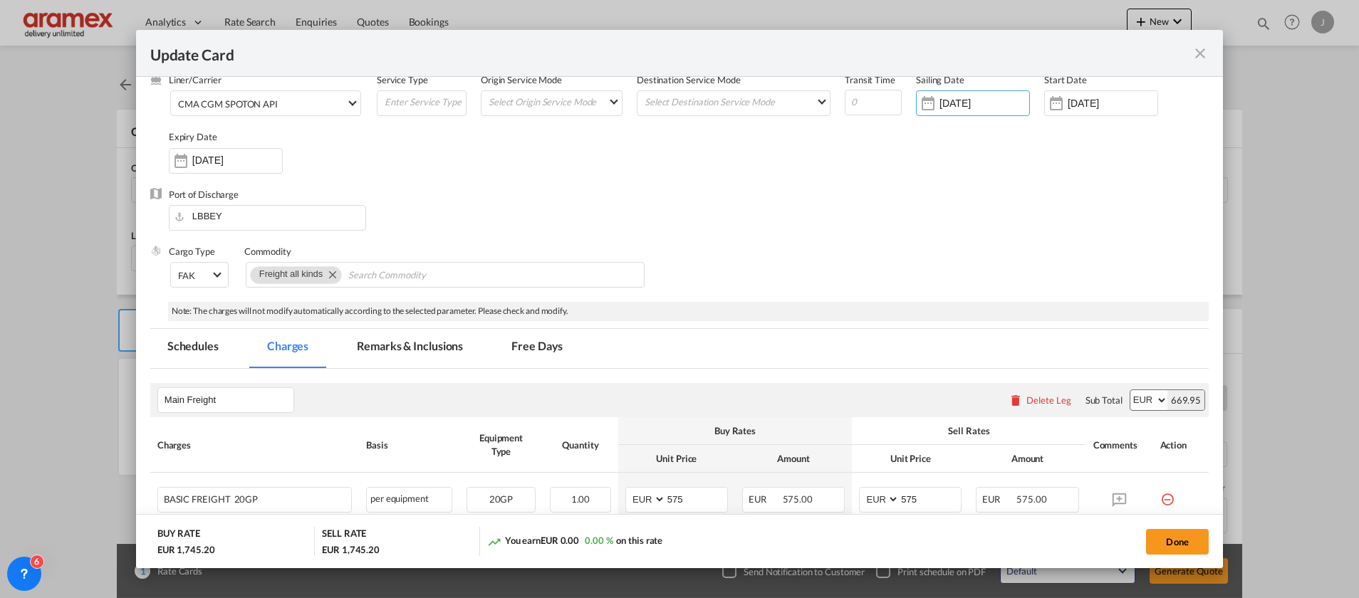
scroll to position [107, 0]
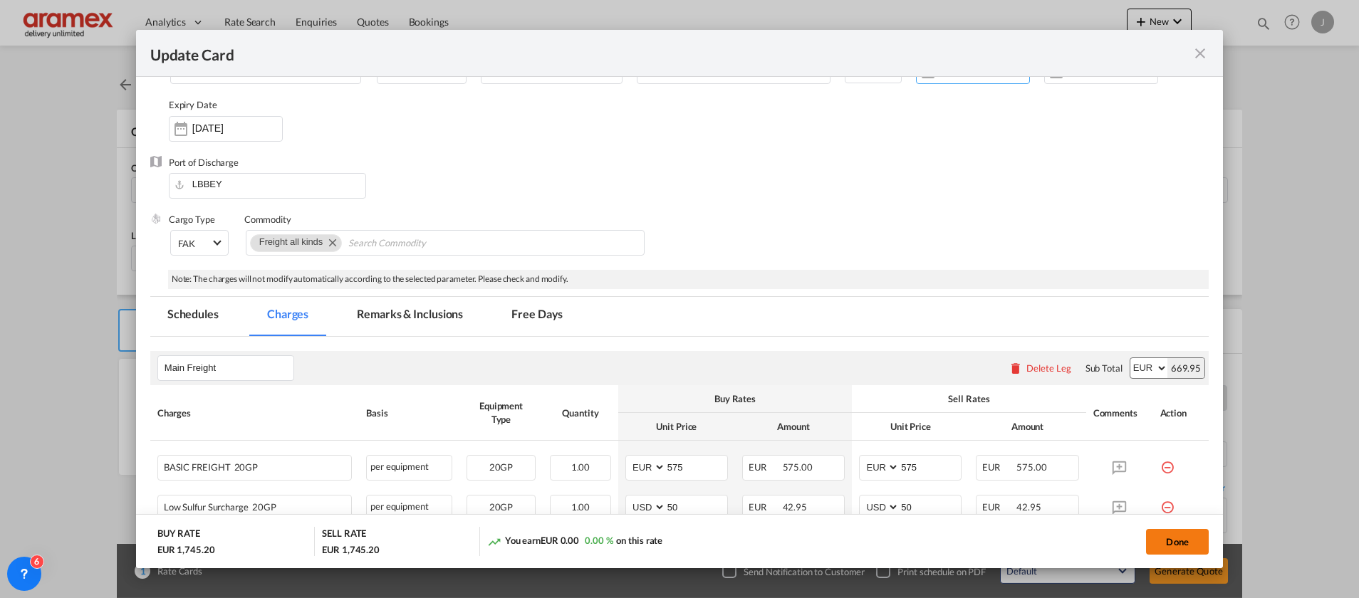
click at [1176, 544] on button "Done" at bounding box center [1177, 542] width 63 height 26
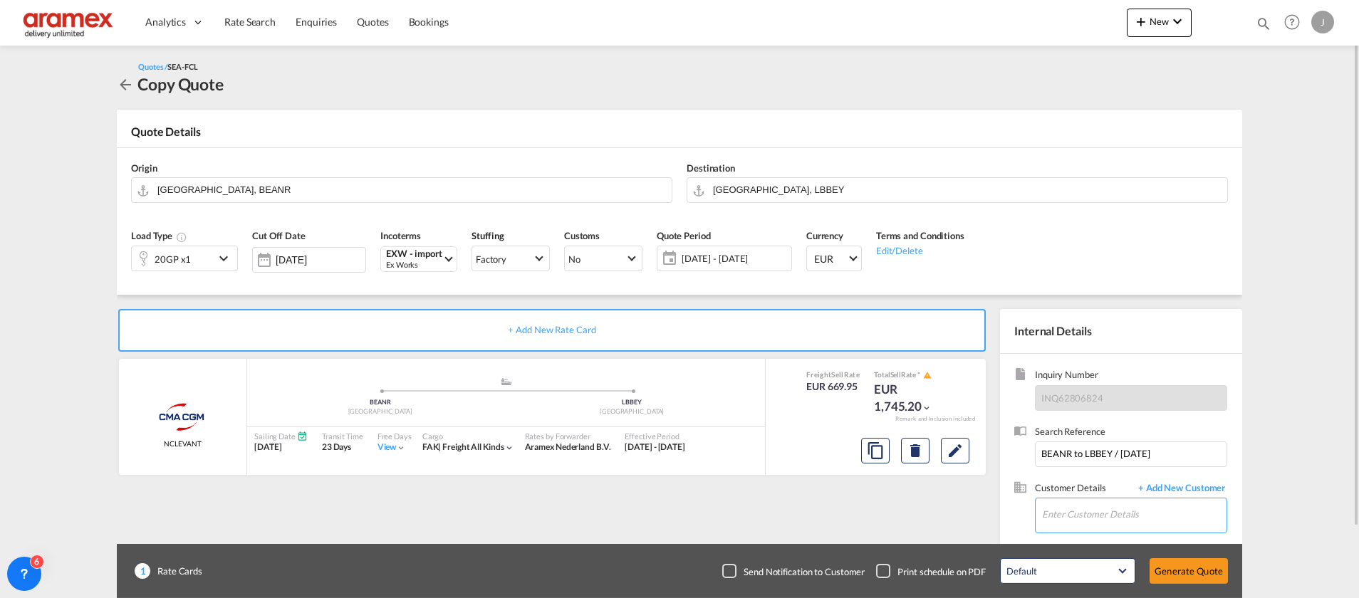
click at [1076, 515] on input "Enter Customer Details" at bounding box center [1134, 515] width 185 height 32
paste input "Nour Chaaya"
type input "N"
click at [1192, 488] on span "+ Add New Customer" at bounding box center [1179, 490] width 96 height 16
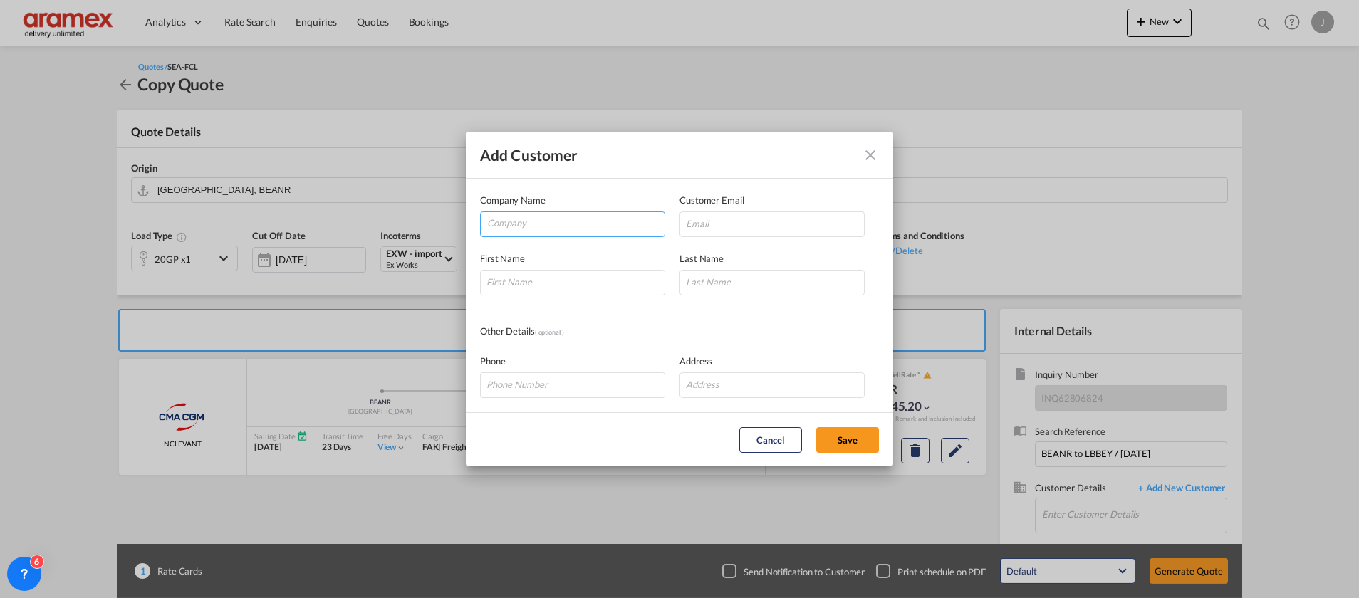
click at [565, 218] on input "Company" at bounding box center [575, 222] width 177 height 21
type input "Aramex Lebanon"
click at [748, 228] on input "Add Customer Company ..." at bounding box center [772, 225] width 185 height 26
paste input "[EMAIL_ADDRESS][DOMAIN_NAME]"
type input "[EMAIL_ADDRESS][DOMAIN_NAME]"
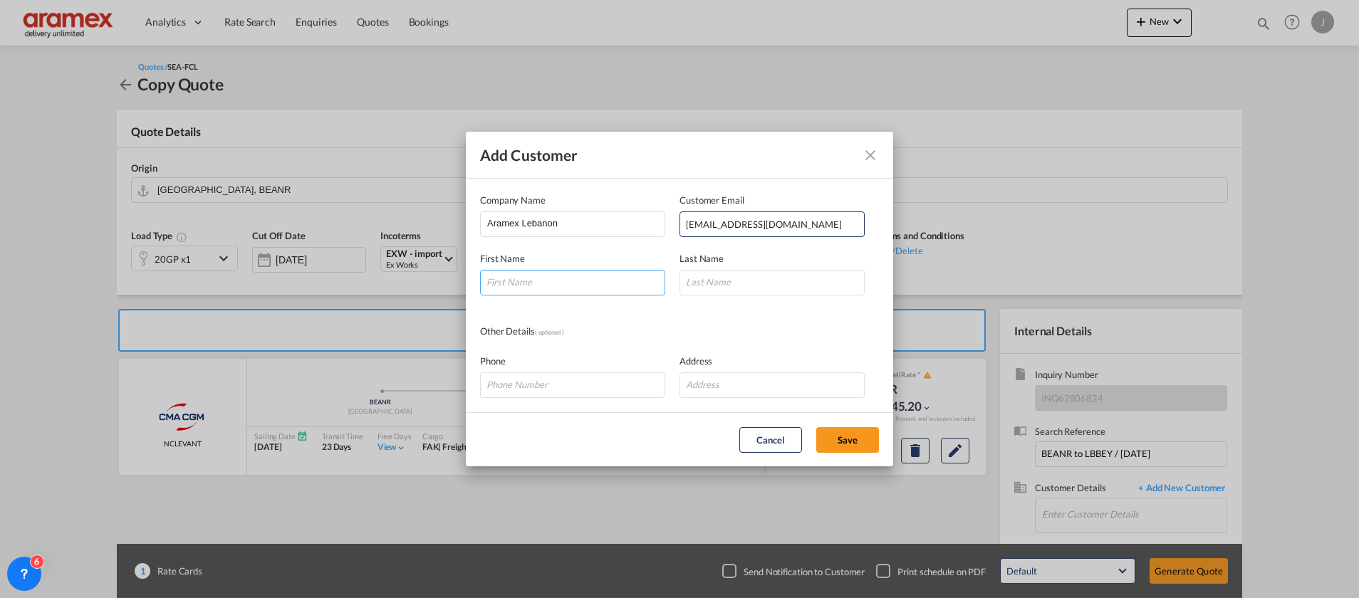
click at [571, 292] on input "Add Customer Company ..." at bounding box center [572, 283] width 185 height 26
type input "Nour"
click at [734, 292] on input "Add Customer Company ..." at bounding box center [772, 283] width 185 height 26
type input "C"
drag, startPoint x: 649, startPoint y: 425, endPoint x: 742, endPoint y: 432, distance: 93.7
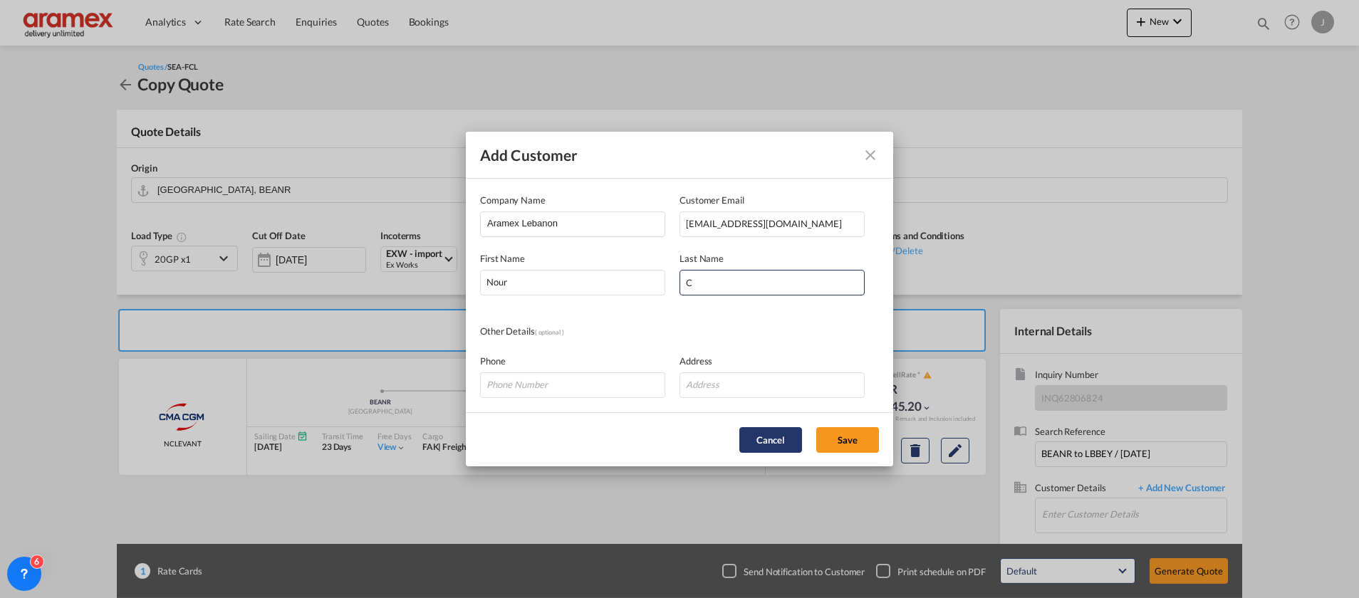
click at [650, 424] on md-dialog-actions "Cancel Save" at bounding box center [679, 439] width 427 height 54
click at [853, 441] on button "Save" at bounding box center [847, 440] width 63 height 26
type input "Aramex Lebanon, Nour C, [EMAIL_ADDRESS][DOMAIN_NAME]"
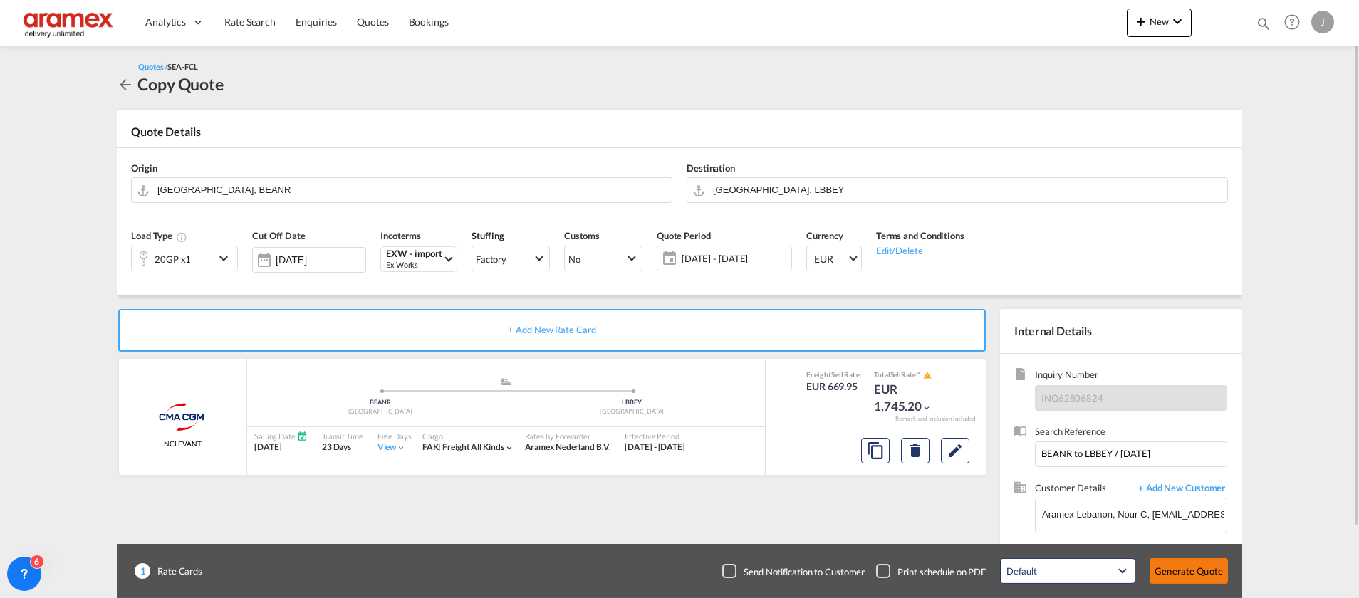
click at [1183, 569] on button "Generate Quote" at bounding box center [1189, 572] width 78 height 26
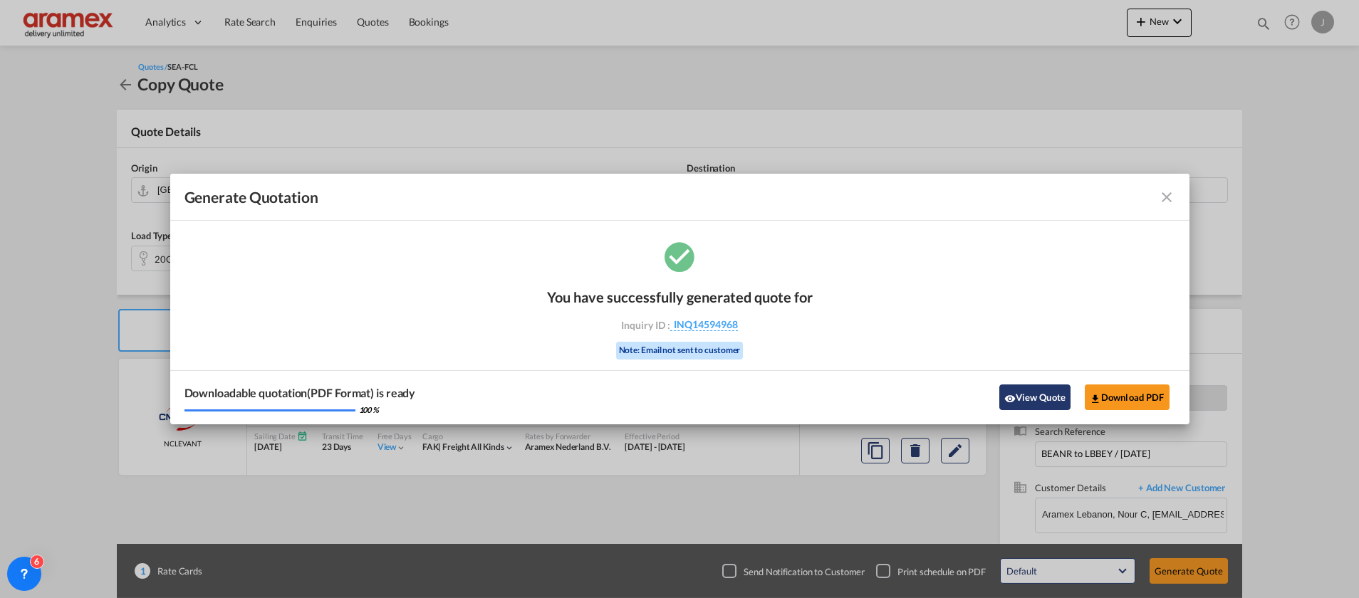
click at [1020, 391] on button "View Quote" at bounding box center [1035, 398] width 71 height 26
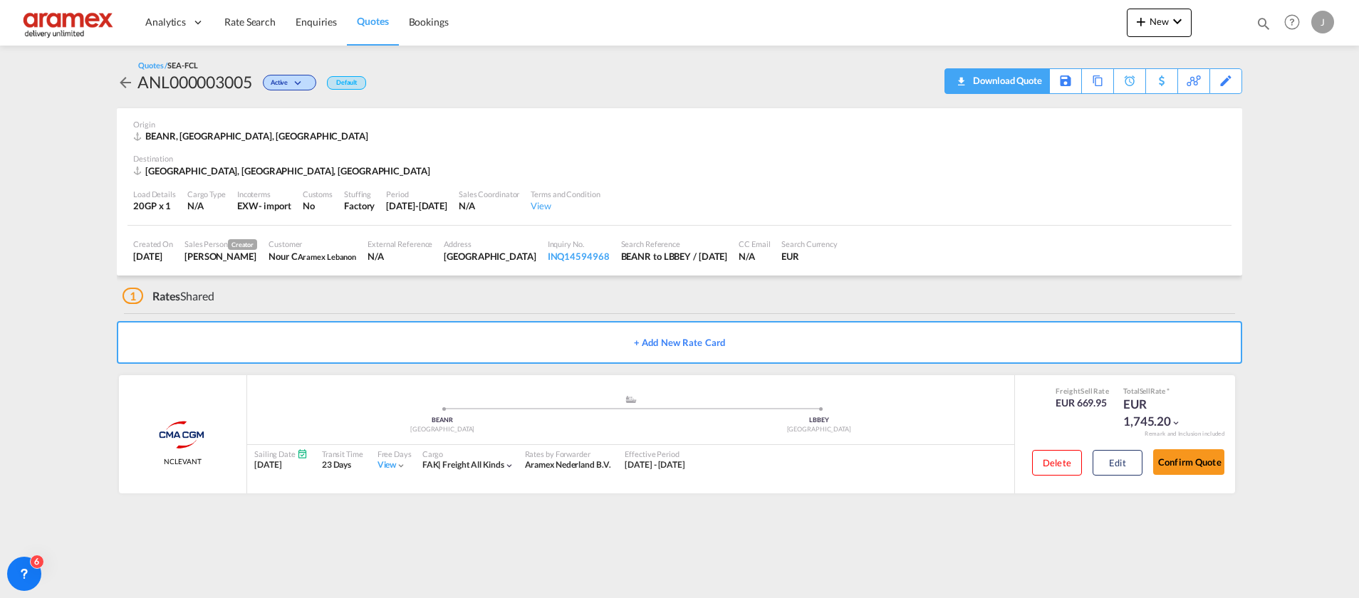
click at [965, 82] on md-icon "icon-download" at bounding box center [960, 76] width 17 height 11
